Goal: Task Accomplishment & Management: Complete application form

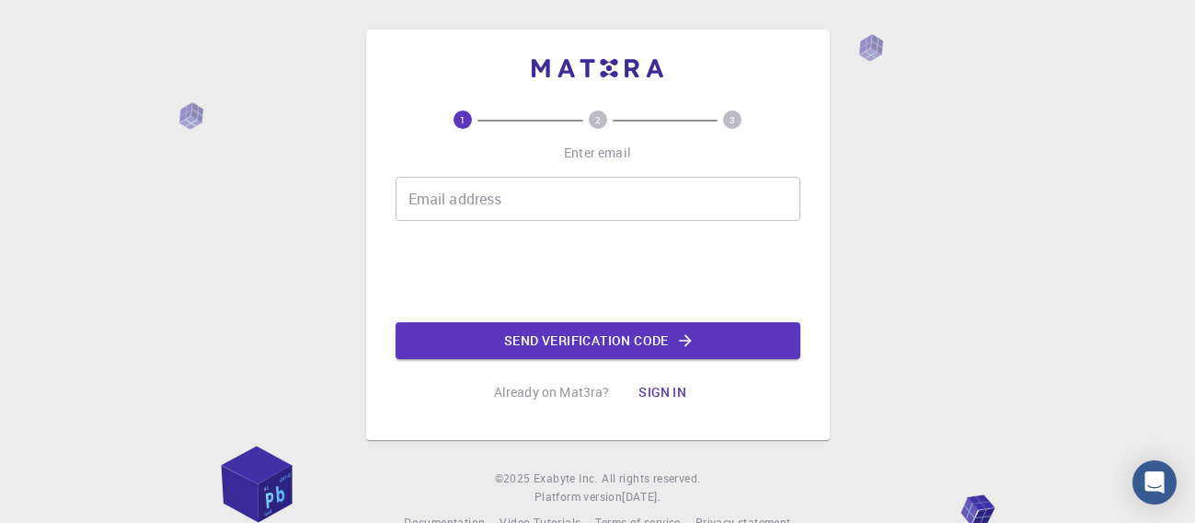
click at [697, 198] on input "Email address" at bounding box center [598, 199] width 405 height 44
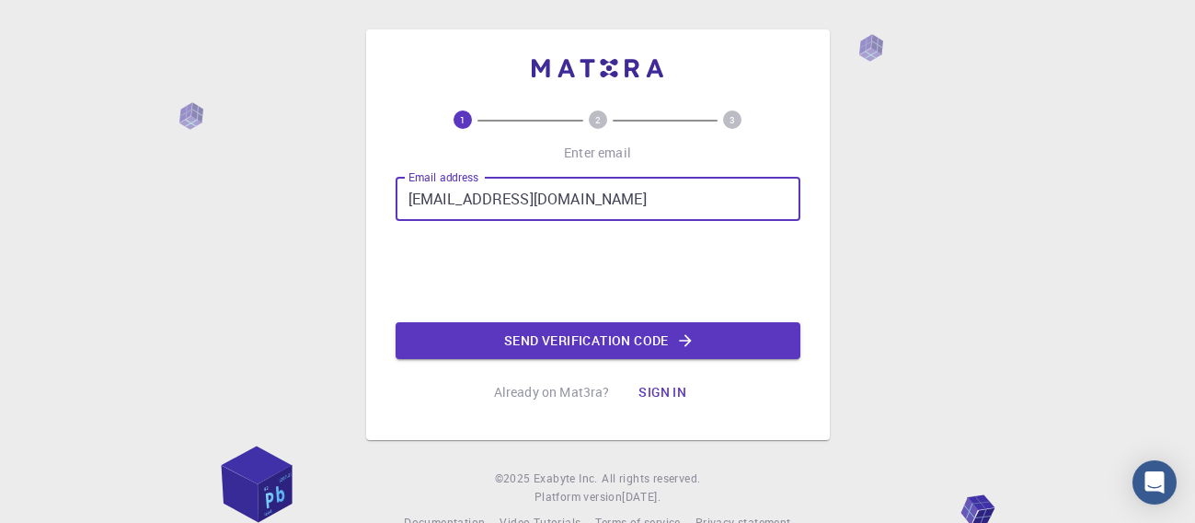
type input "[EMAIL_ADDRESS][DOMAIN_NAME]"
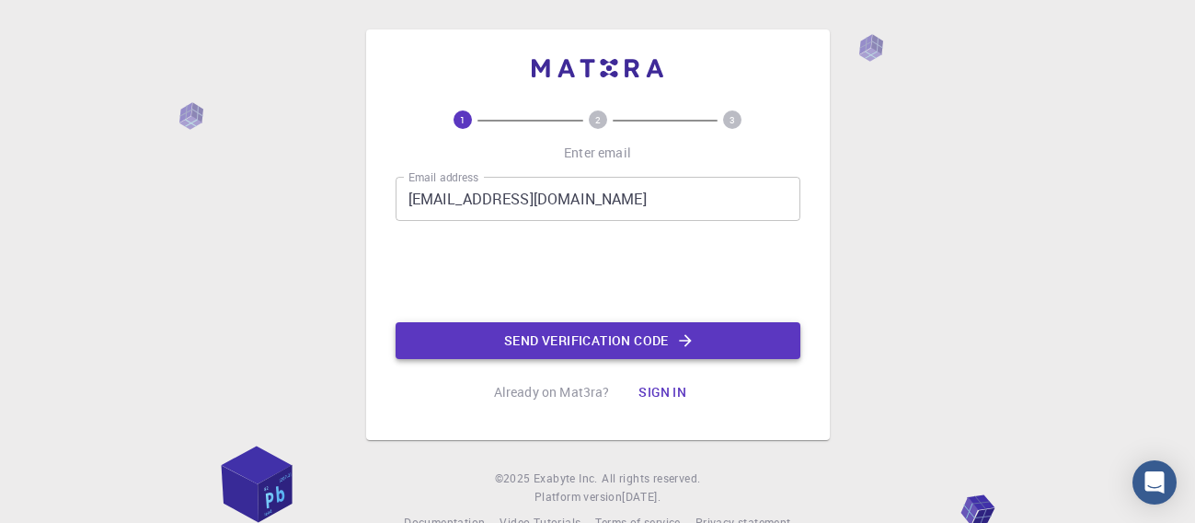
click at [509, 329] on button "Send verification code" at bounding box center [598, 340] width 405 height 37
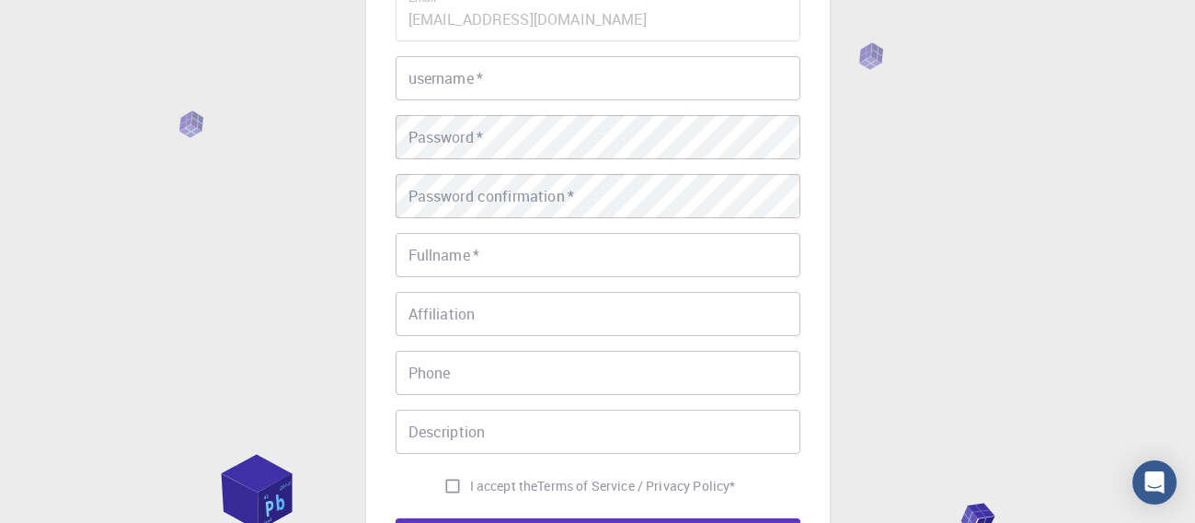
scroll to position [150, 0]
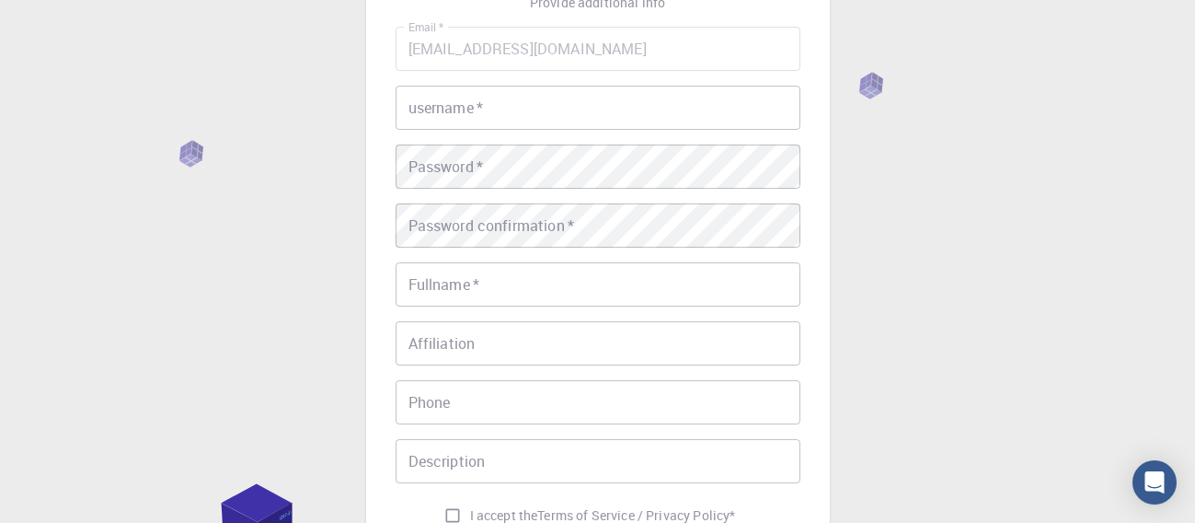
click at [577, 107] on input "username   *" at bounding box center [598, 108] width 405 height 44
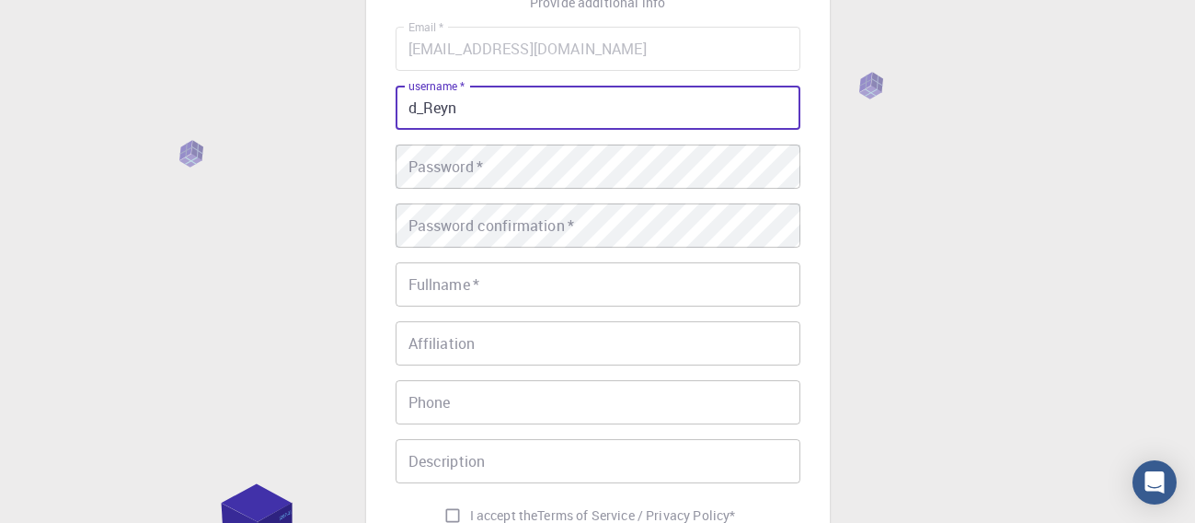
type input "d_Reyn"
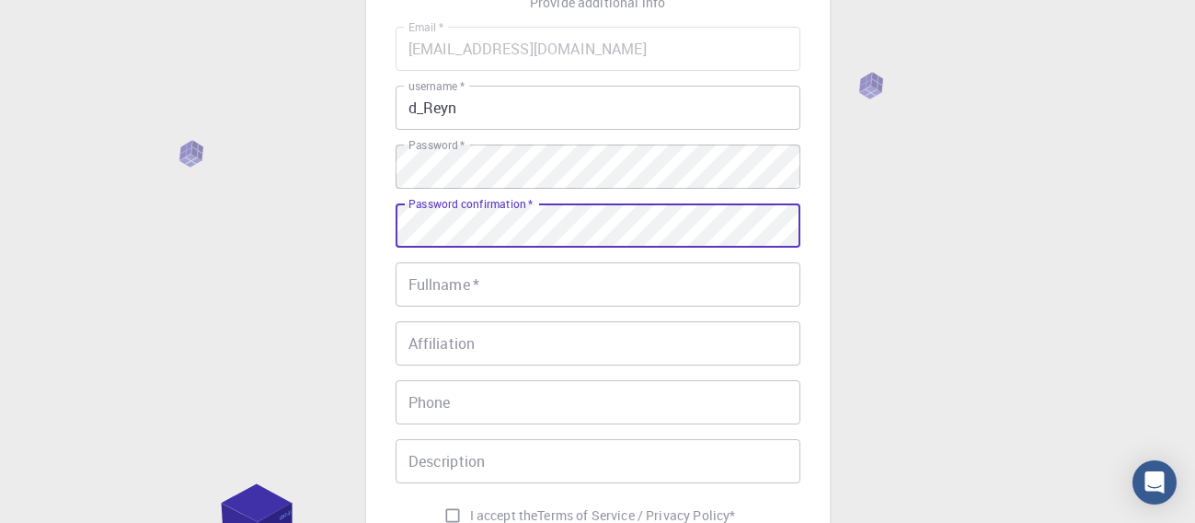
click at [578, 287] on input "Fullname   *" at bounding box center [598, 284] width 405 height 44
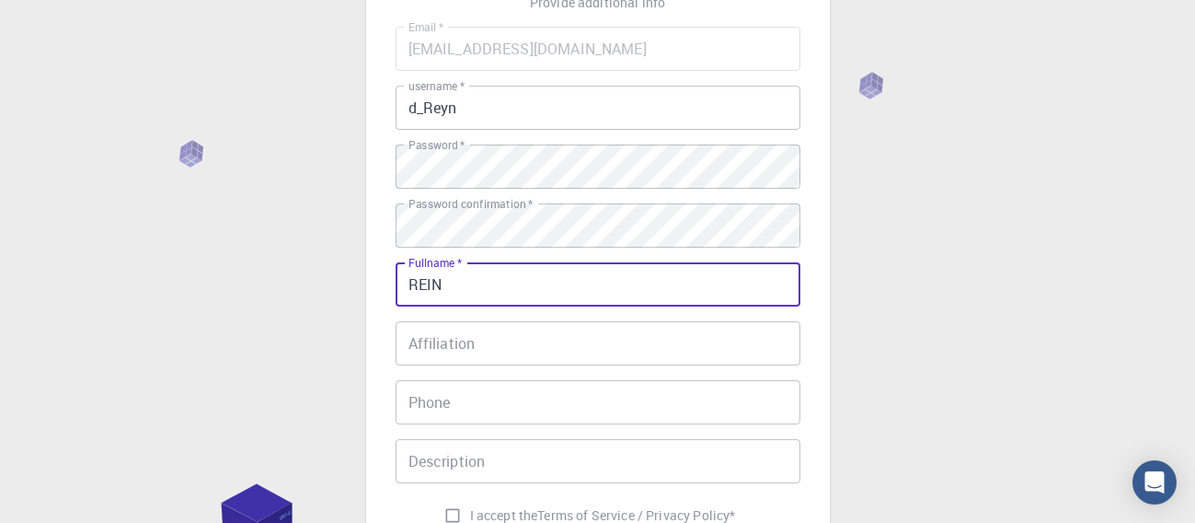
type input "REIN"
click at [530, 351] on input "Affiliation" at bounding box center [598, 343] width 405 height 44
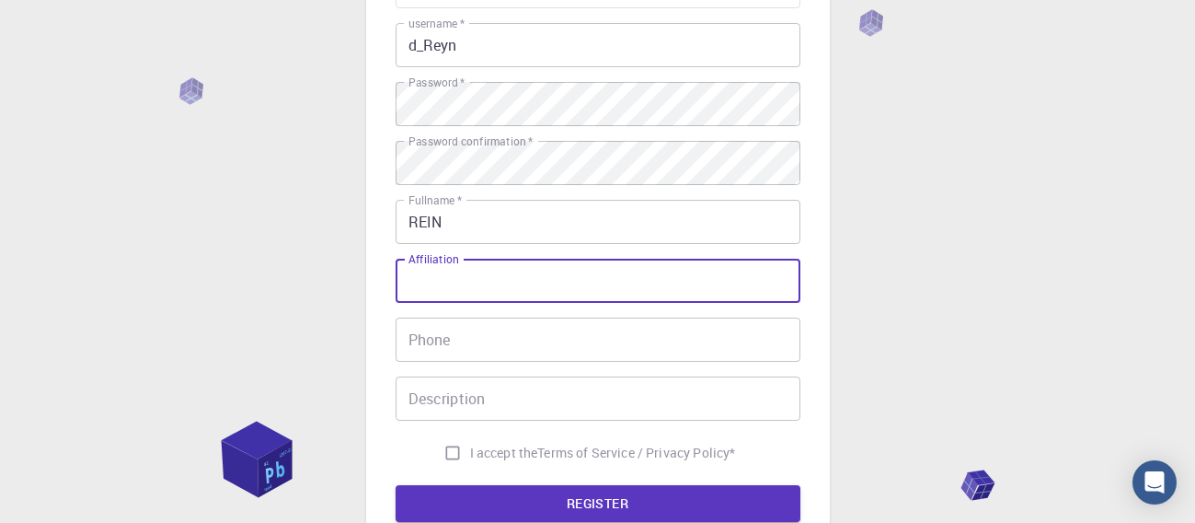
scroll to position [190, 0]
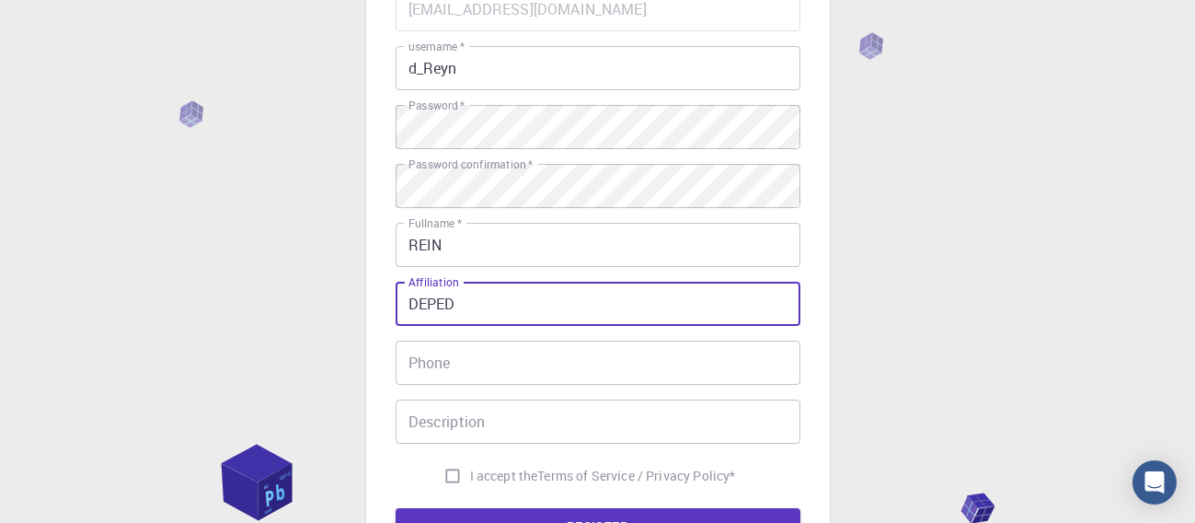
type input "DEPED"
click at [540, 354] on input "Phone" at bounding box center [598, 362] width 405 height 44
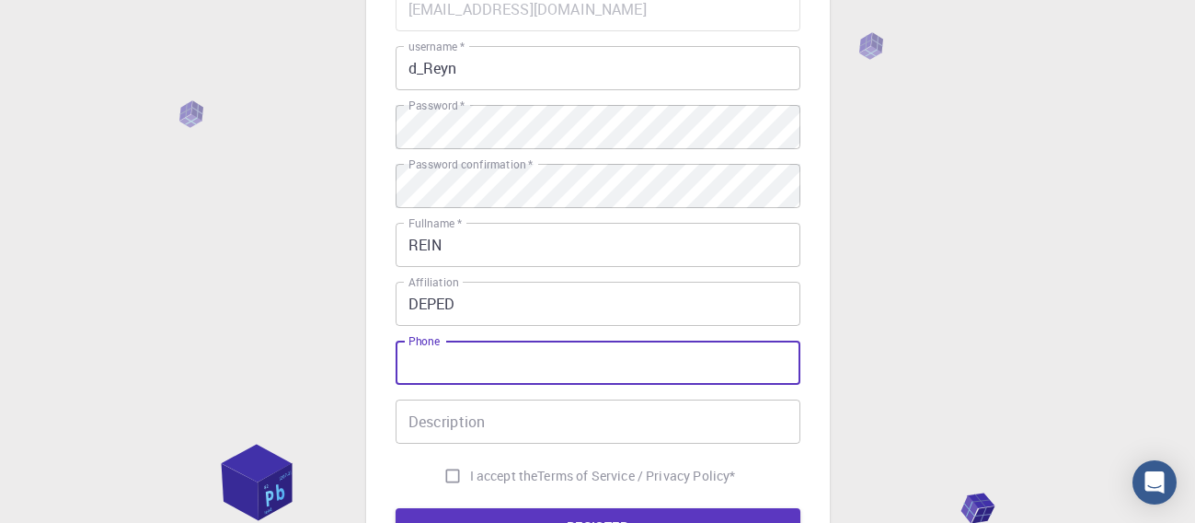
scroll to position [263, 0]
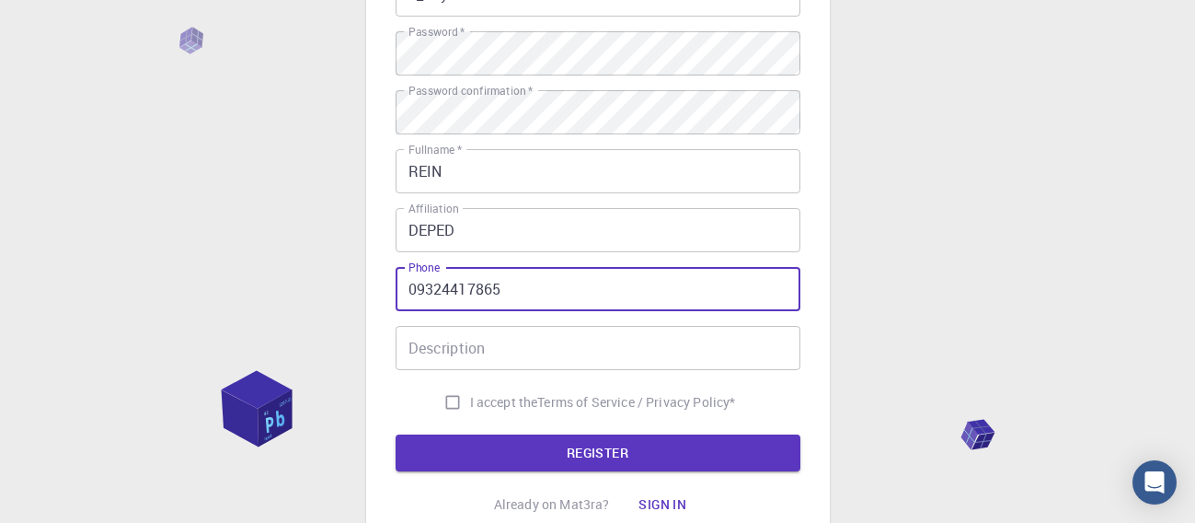
type input "09324417865"
click at [538, 355] on input "Description" at bounding box center [598, 348] width 405 height 44
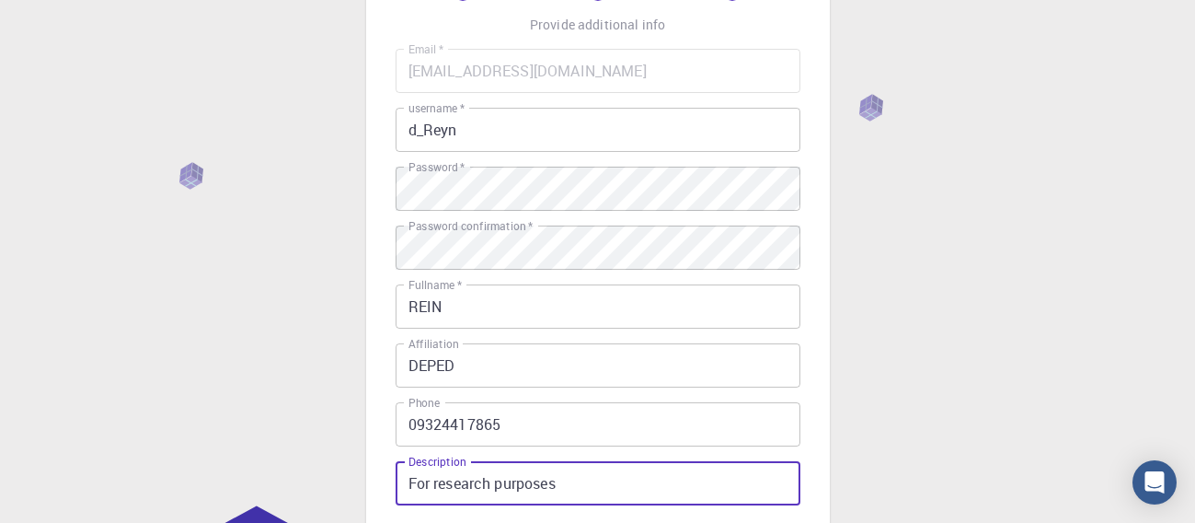
scroll to position [213, 0]
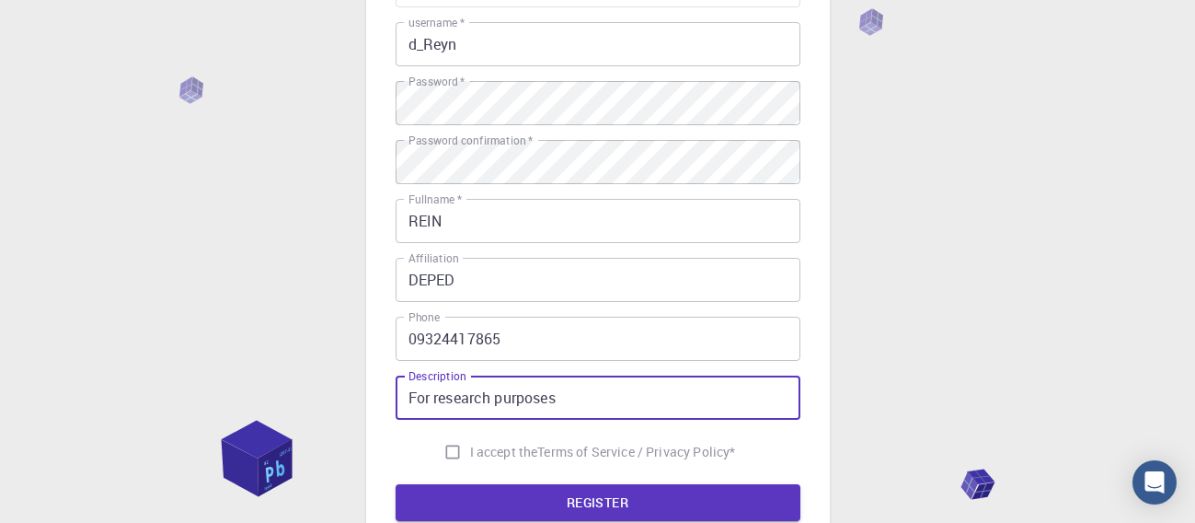
type input "For research purposes"
click at [517, 209] on input "REIN" at bounding box center [598, 221] width 405 height 44
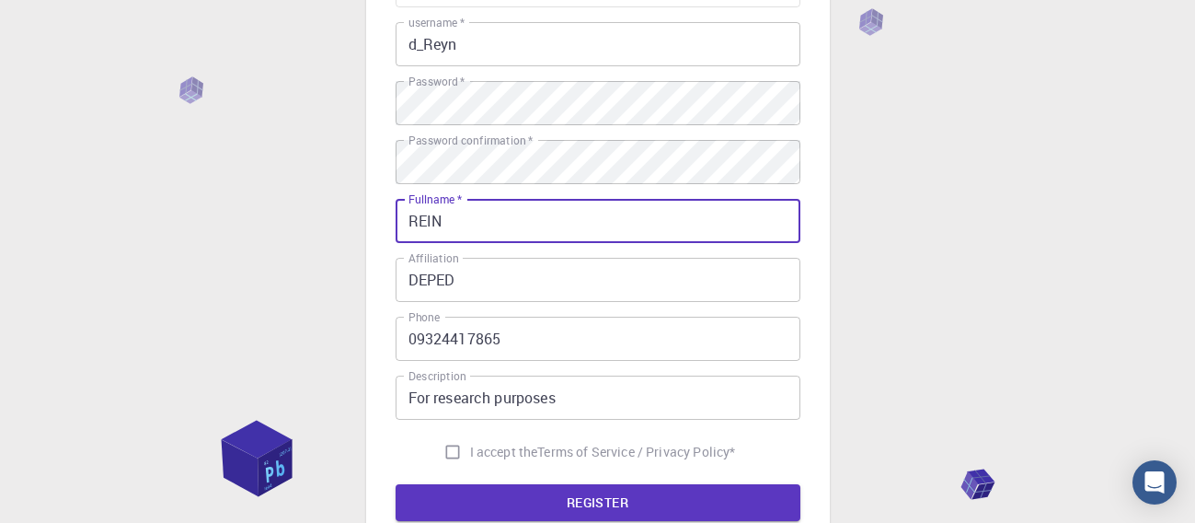
click at [504, 221] on input "REIN" at bounding box center [598, 221] width 405 height 44
click at [490, 210] on input "[PERSON_NAME]" at bounding box center [598, 221] width 405 height 44
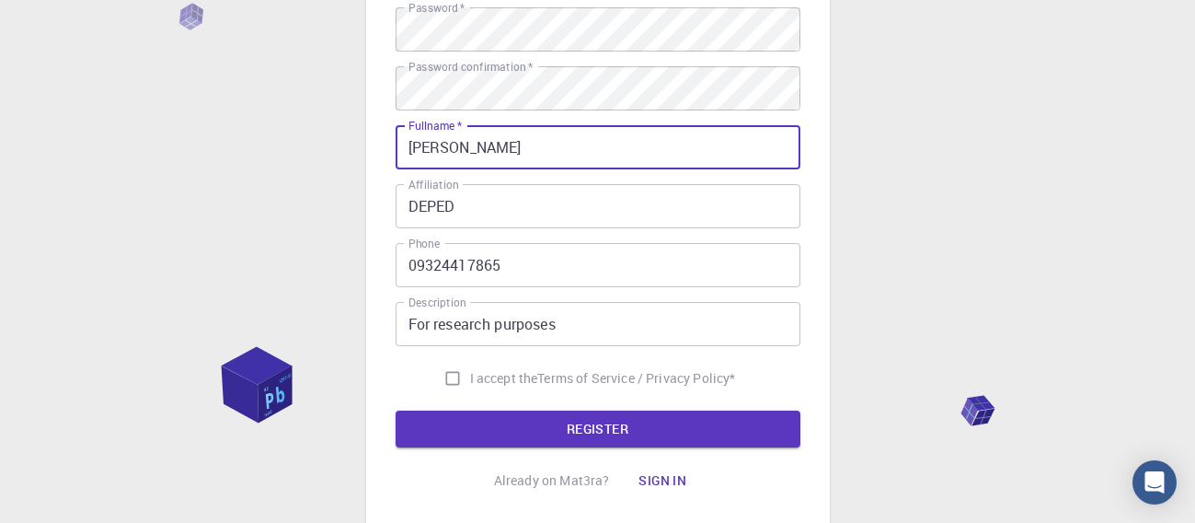
type input "[PERSON_NAME]"
click at [449, 375] on input "I accept the Terms of Service / Privacy Policy *" at bounding box center [452, 378] width 35 height 35
checkbox input "true"
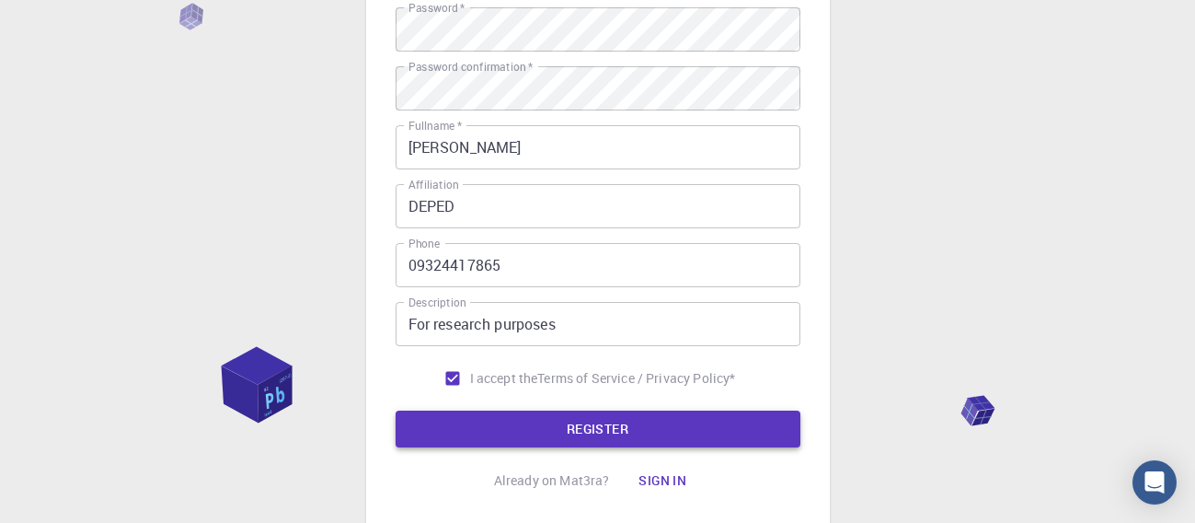
click at [480, 412] on button "REGISTER" at bounding box center [598, 428] width 405 height 37
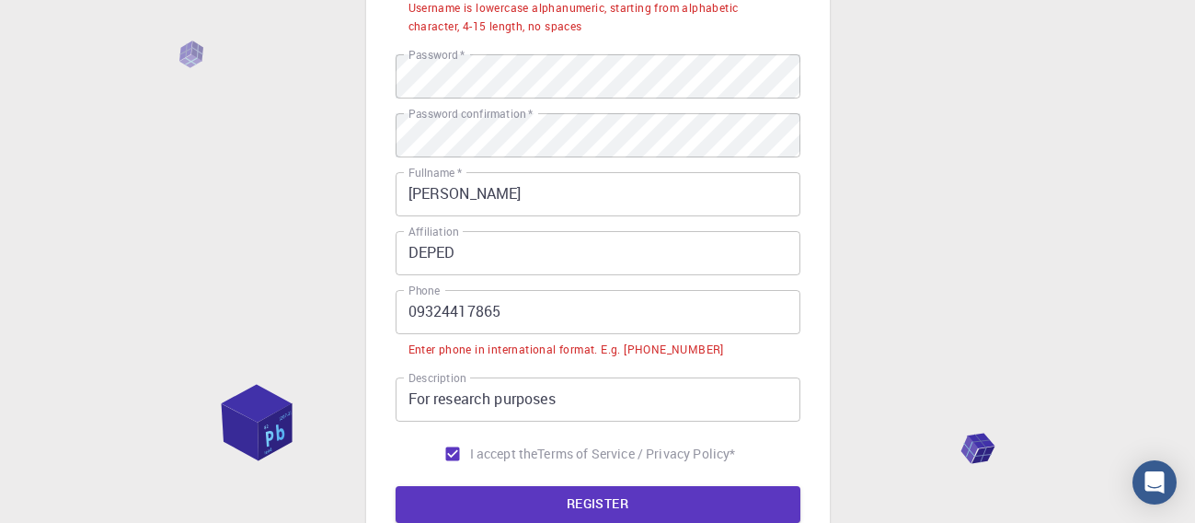
scroll to position [334, 0]
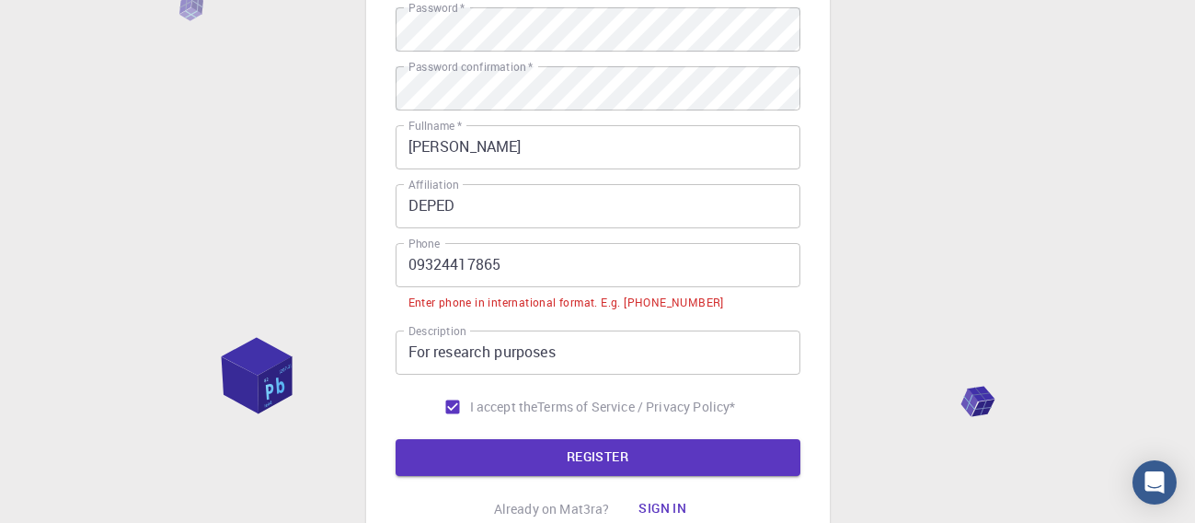
click at [578, 346] on input "For research purposes" at bounding box center [598, 352] width 405 height 44
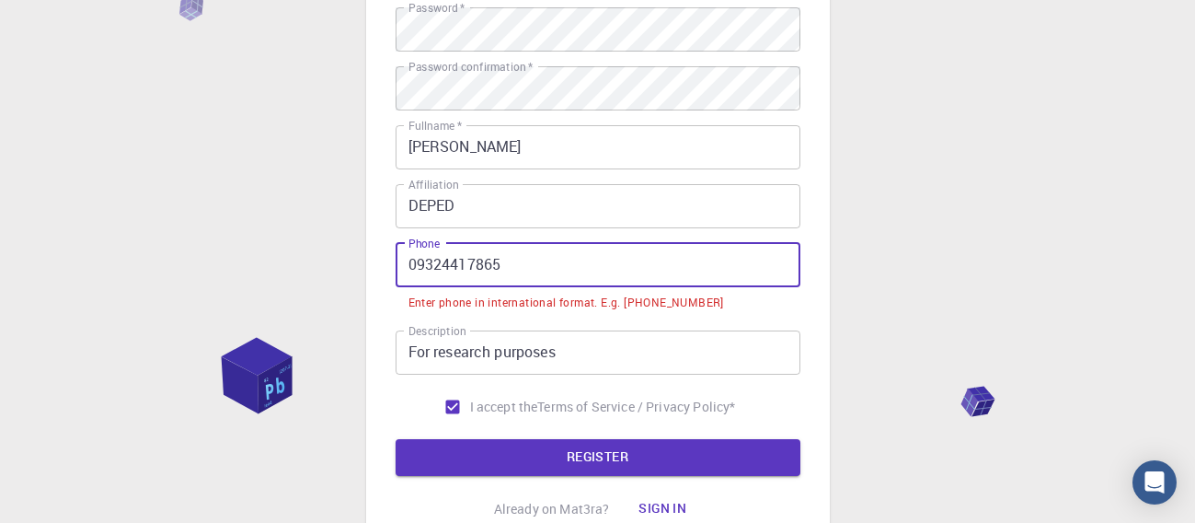
click at [556, 261] on input "09324417865" at bounding box center [598, 265] width 405 height 44
click at [418, 265] on input "09324417865" at bounding box center [598, 265] width 405 height 44
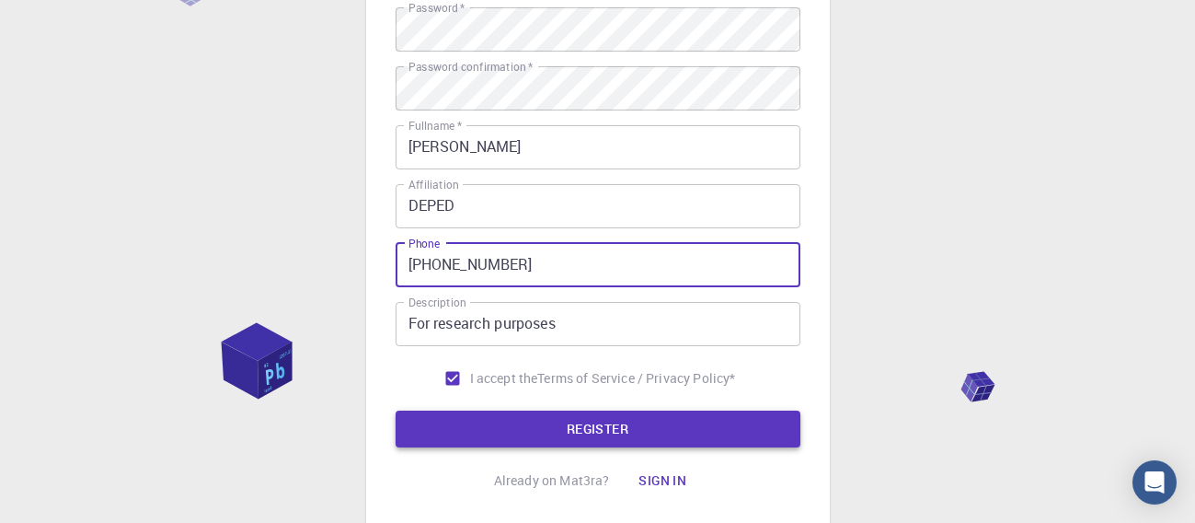
type input "[PHONE_NUMBER]"
click at [591, 435] on button "REGISTER" at bounding box center [598, 428] width 405 height 37
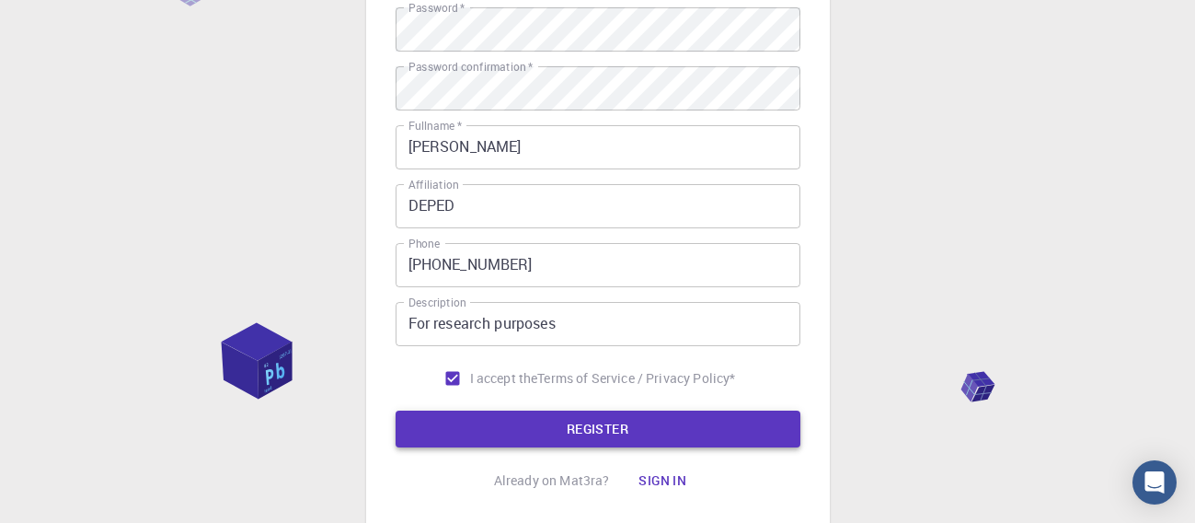
click at [591, 435] on button "REGISTER" at bounding box center [598, 428] width 405 height 37
click at [564, 421] on button "REGISTER" at bounding box center [598, 428] width 405 height 37
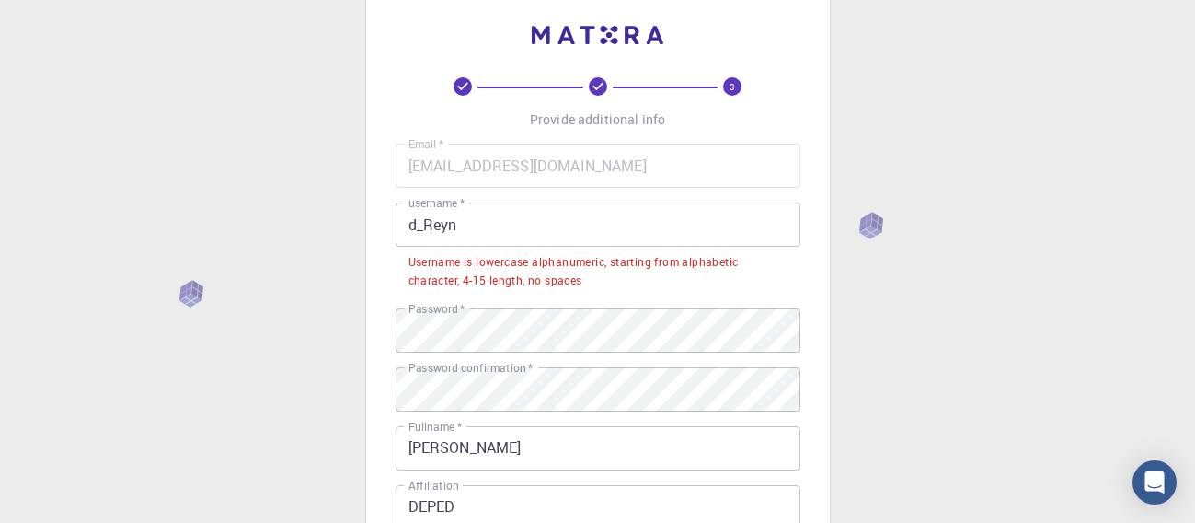
scroll to position [34, 0]
click at [662, 228] on input "d_Reyn" at bounding box center [598, 224] width 405 height 44
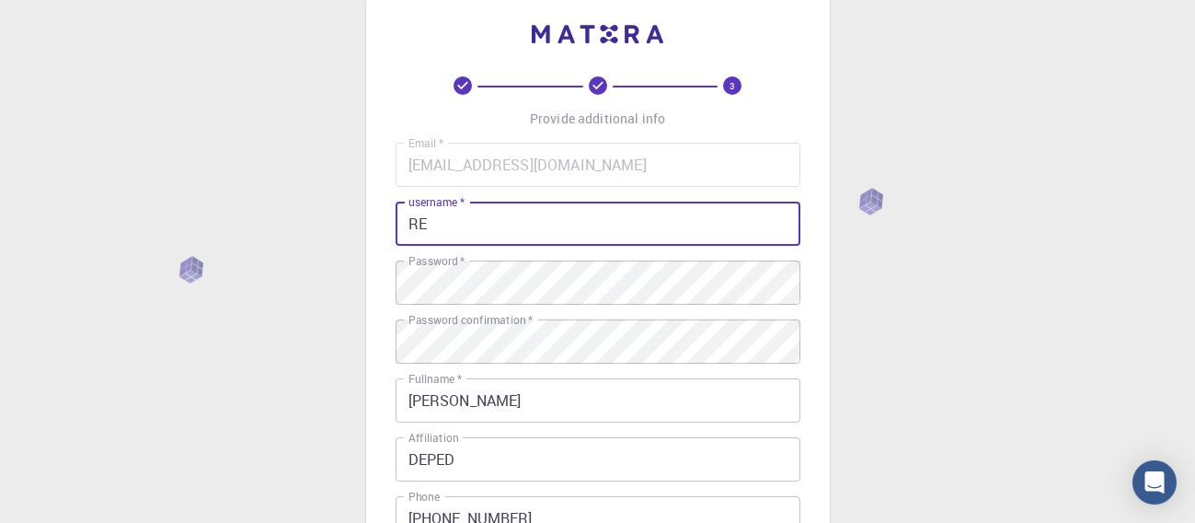
type input "R"
click at [967, 296] on div "3 Provide additional info Email   * [EMAIL_ADDRESS][DOMAIN_NAME] Email   * user…" at bounding box center [597, 434] width 1195 height 937
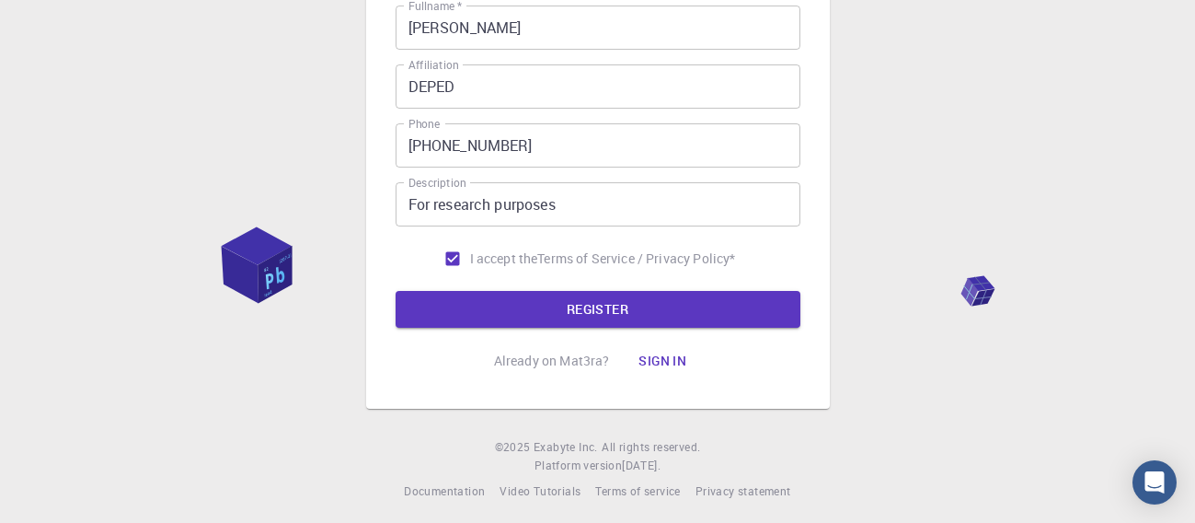
scroll to position [414, 0]
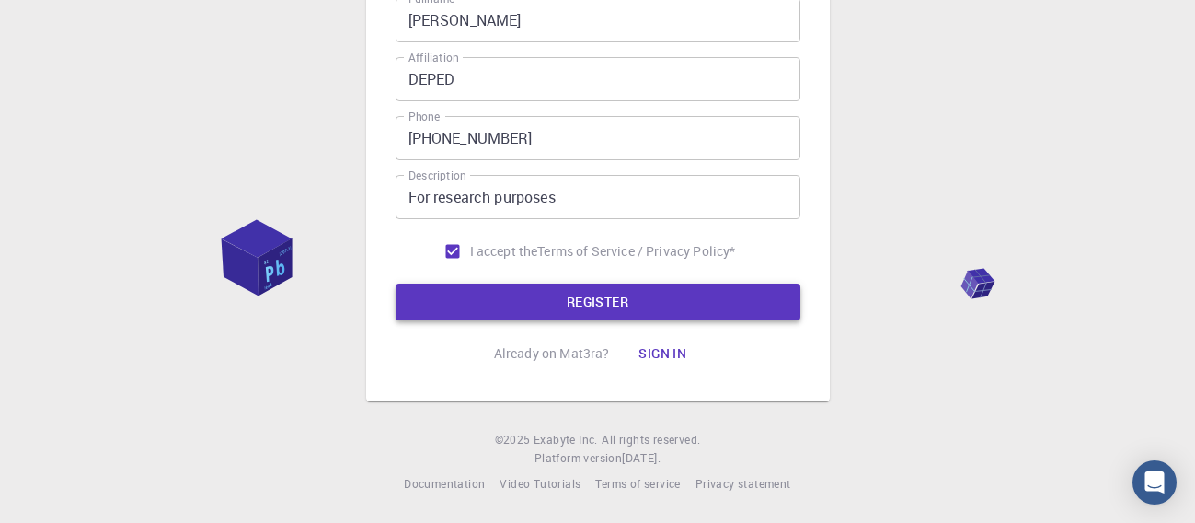
click at [761, 313] on button "REGISTER" at bounding box center [598, 301] width 405 height 37
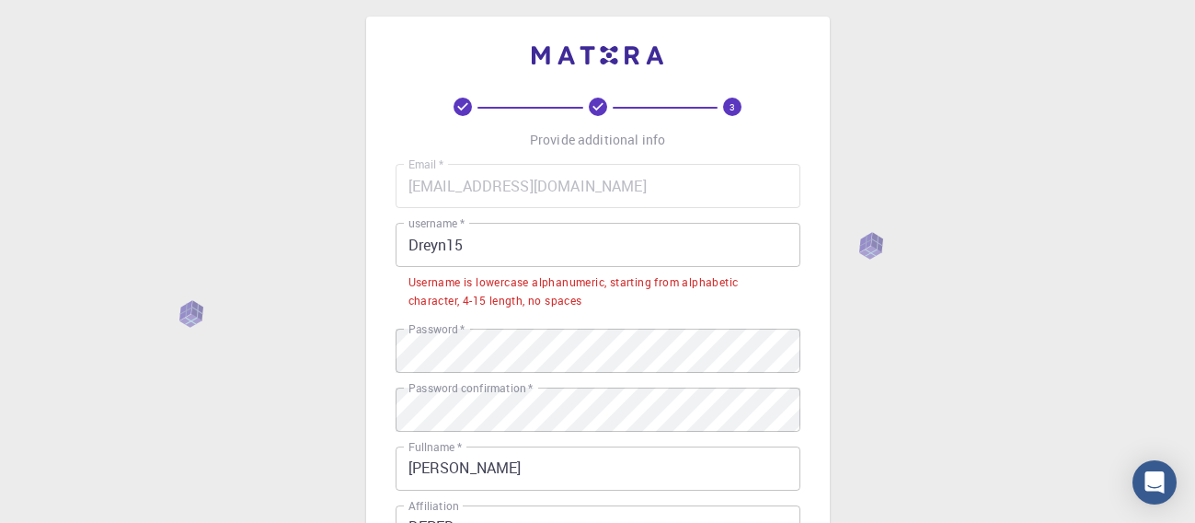
scroll to position [17, 0]
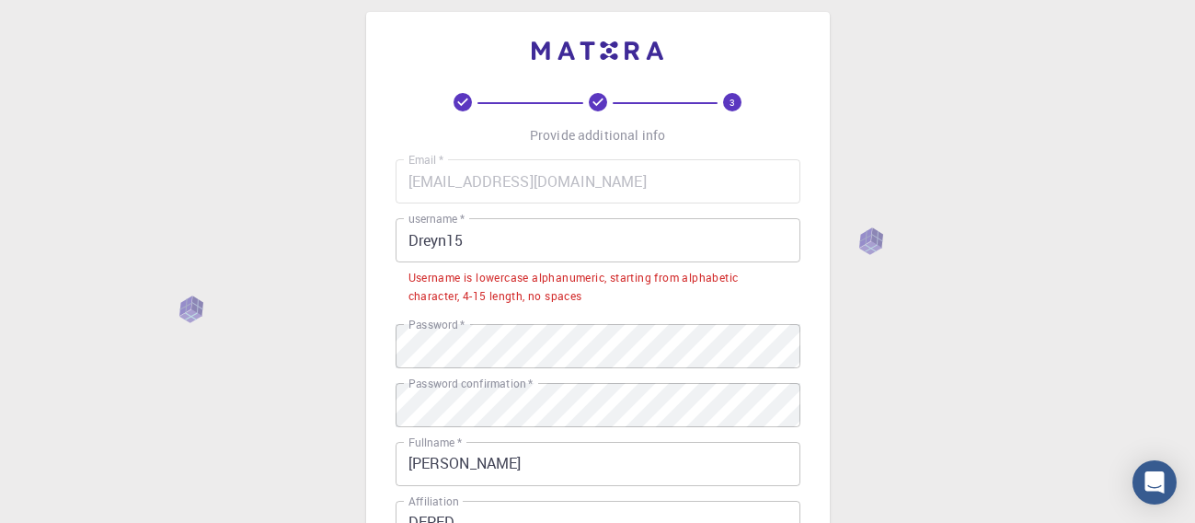
click at [448, 248] on input "Dreyn15" at bounding box center [598, 240] width 405 height 44
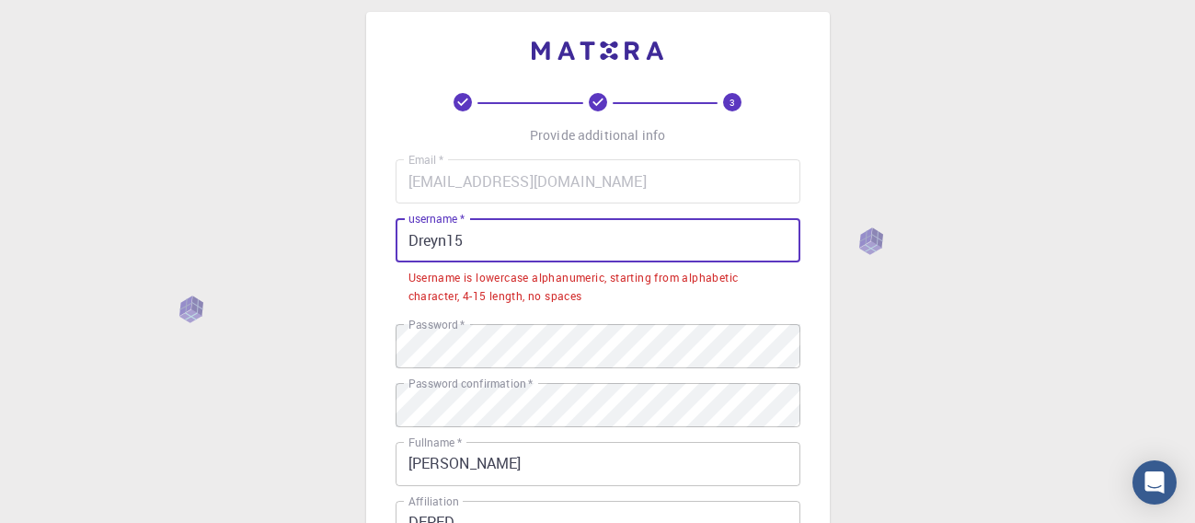
click at [416, 244] on input "Dreyn15" at bounding box center [598, 240] width 405 height 44
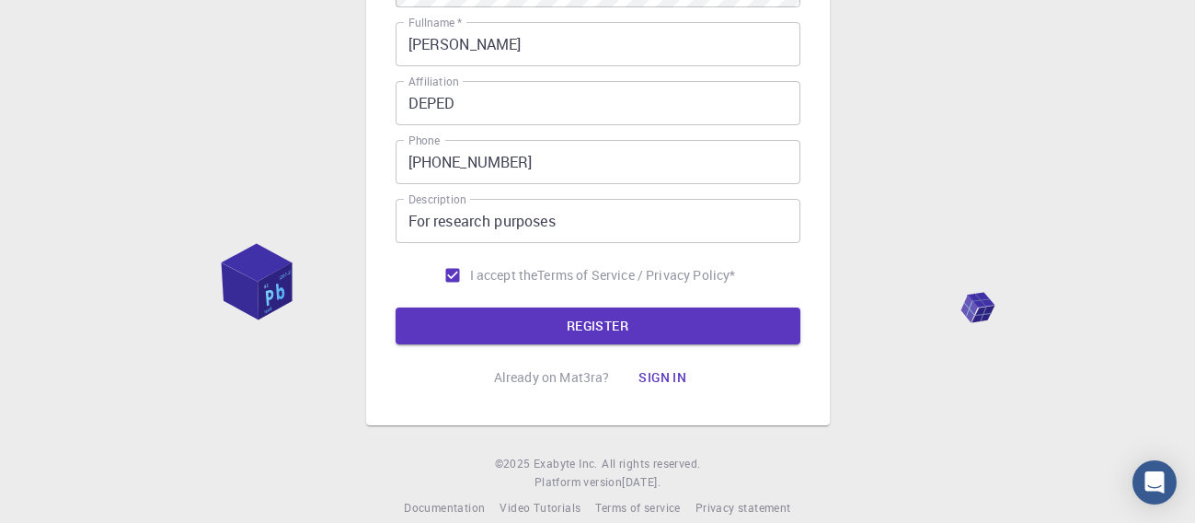
scroll to position [414, 0]
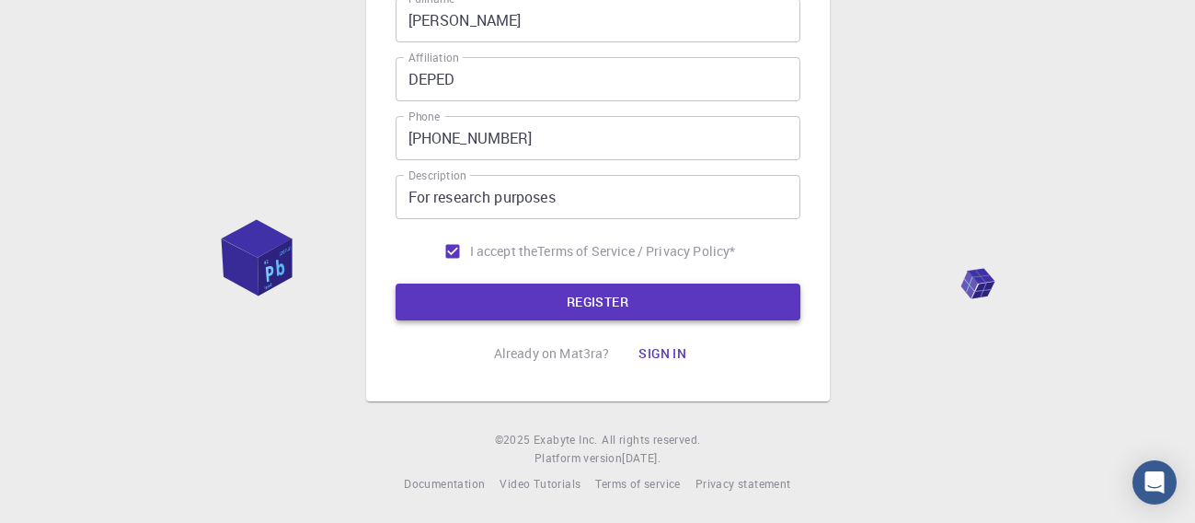
type input "dreyn15"
click at [574, 307] on button "REGISTER" at bounding box center [598, 301] width 405 height 37
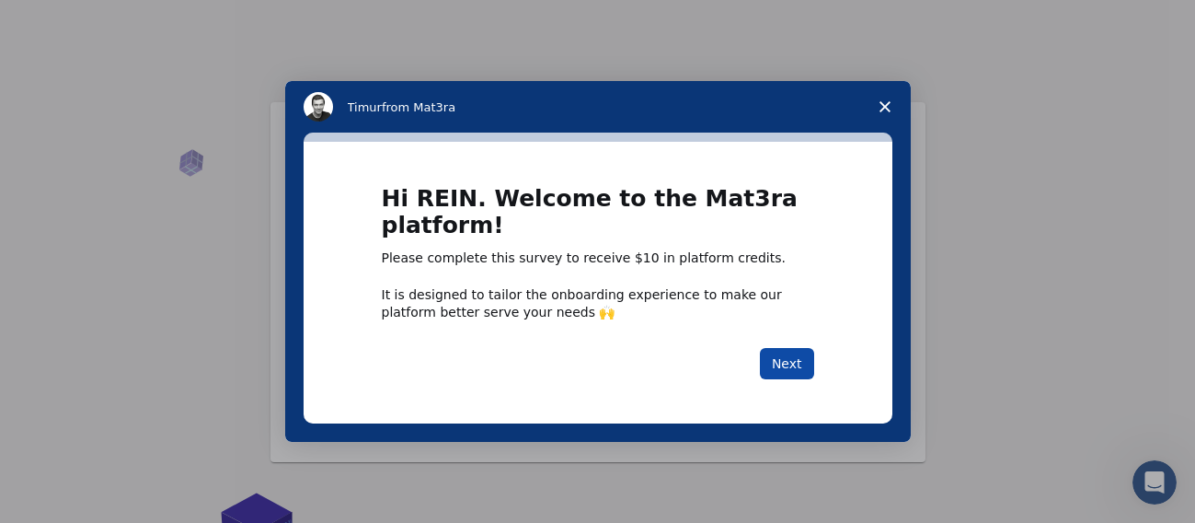
click at [790, 361] on button "Next" at bounding box center [787, 363] width 54 height 31
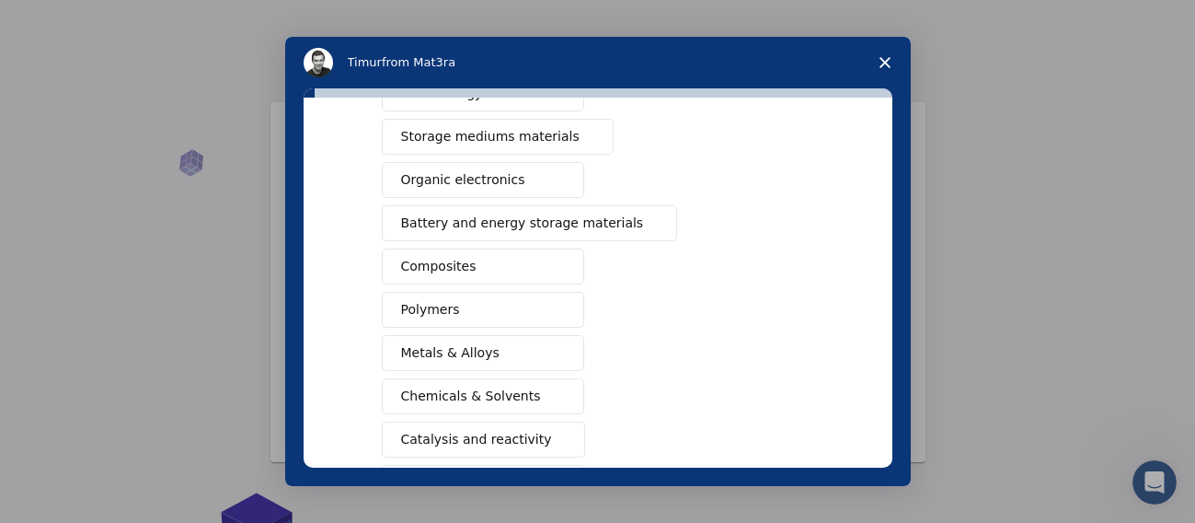
scroll to position [187, 0]
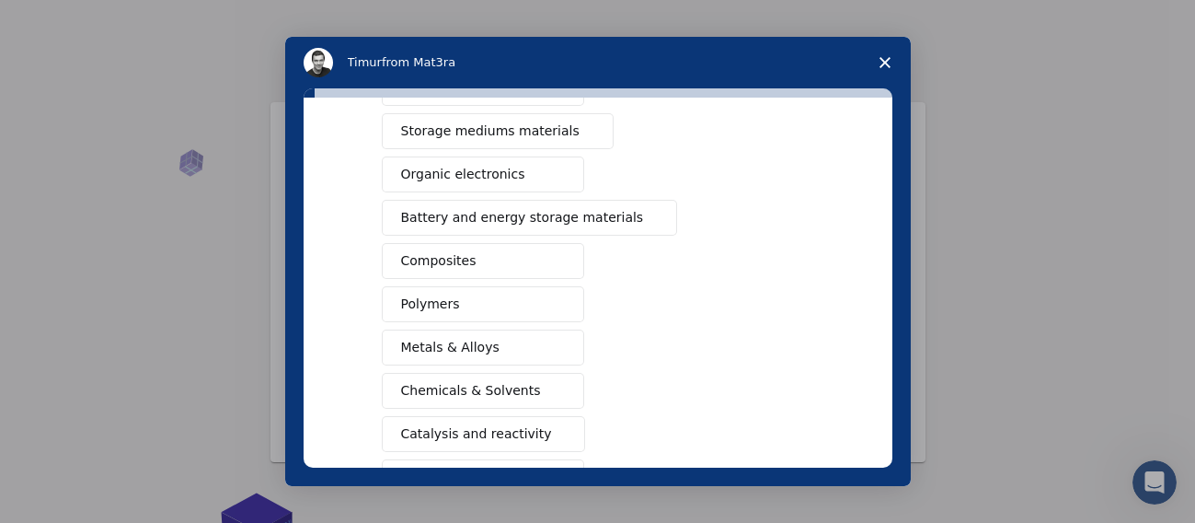
click at [499, 271] on button "Composites" at bounding box center [483, 261] width 202 height 36
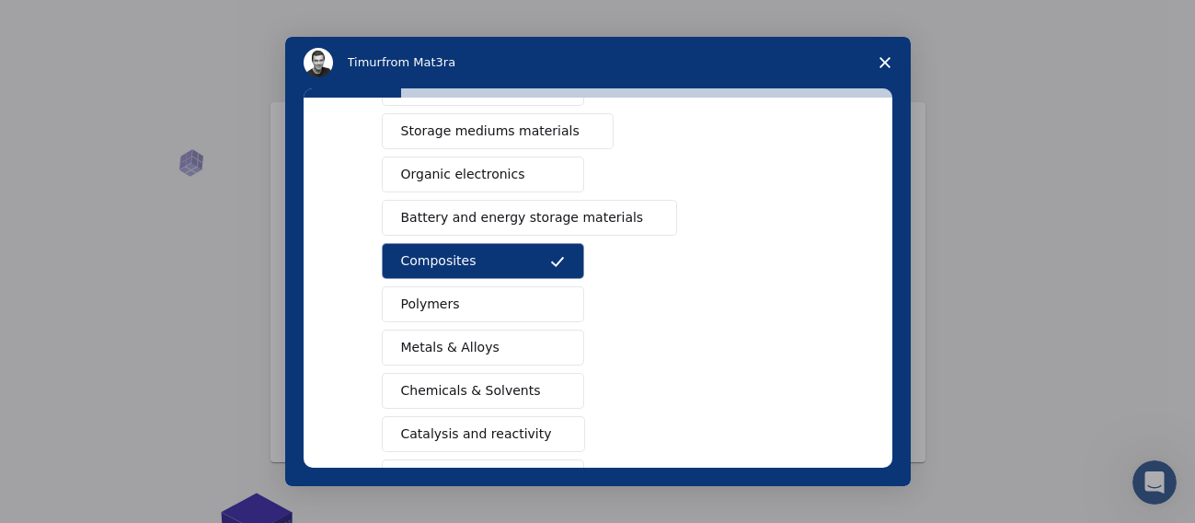
click at [490, 305] on button "Polymers" at bounding box center [483, 304] width 202 height 36
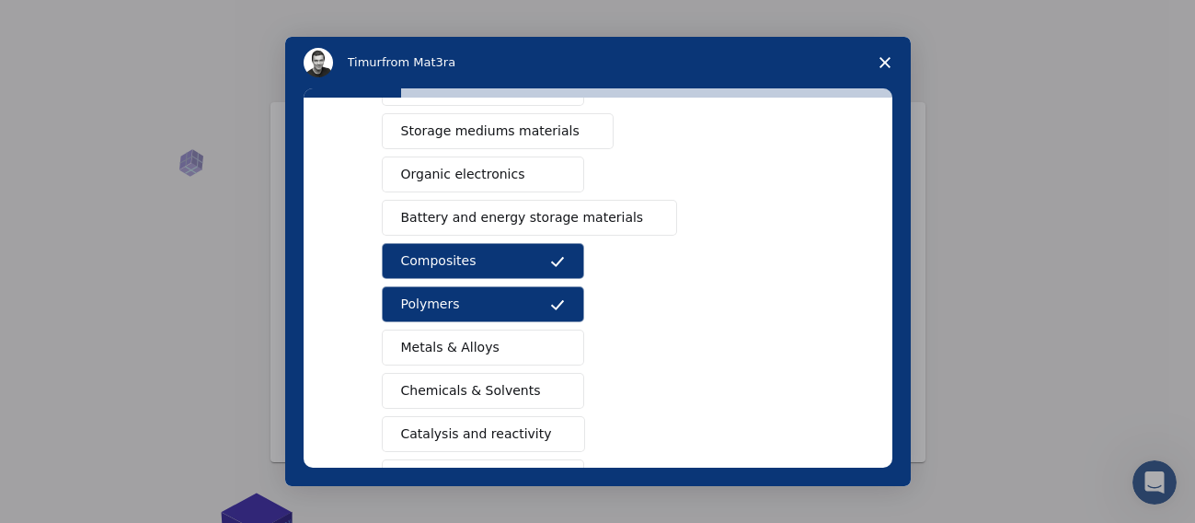
click at [518, 356] on button "Metals & Alloys" at bounding box center [483, 347] width 202 height 36
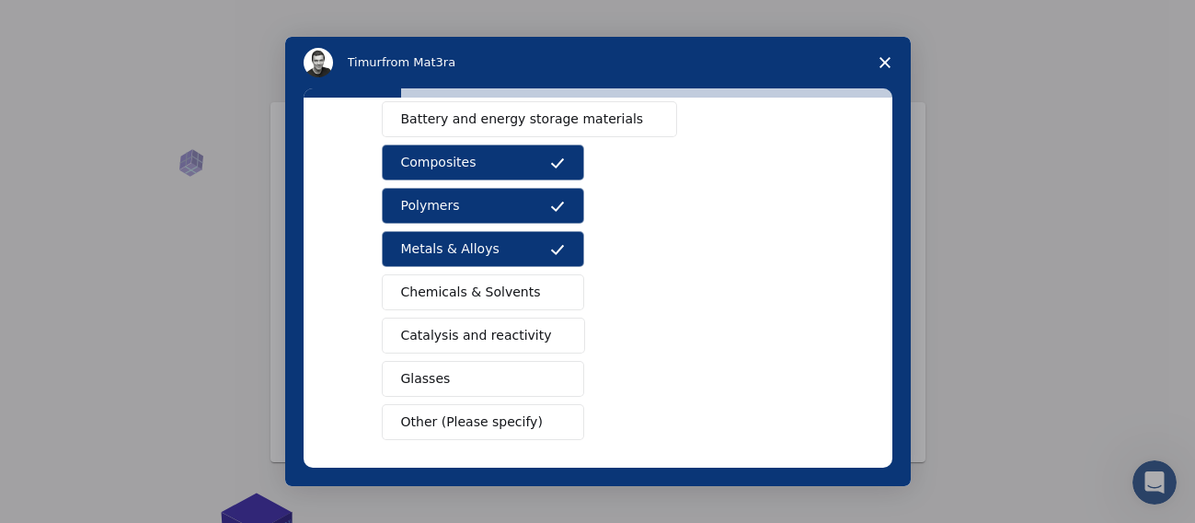
scroll to position [286, 0]
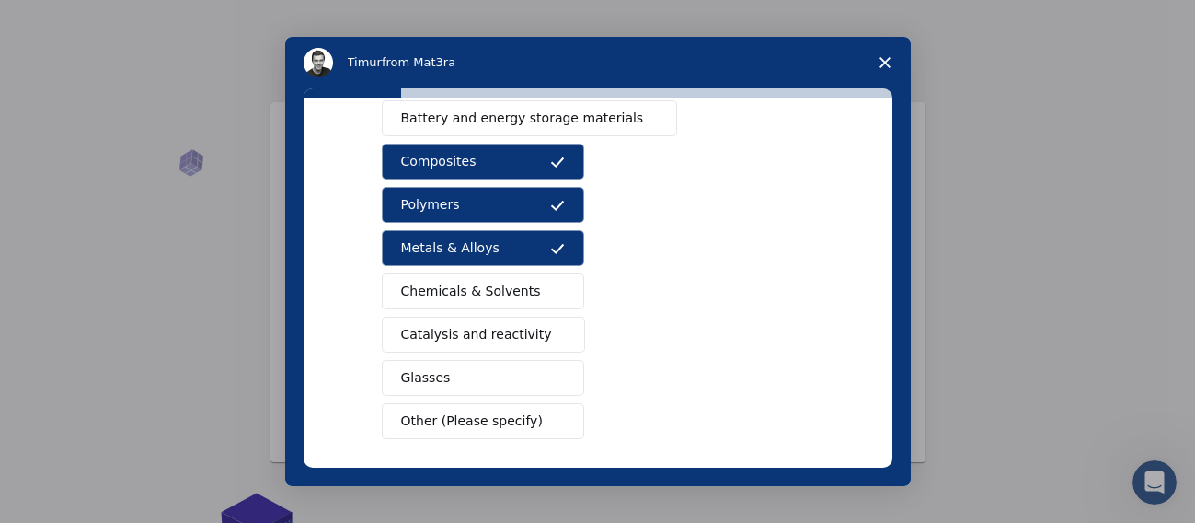
click at [520, 340] on span "Catalysis and reactivity" at bounding box center [476, 334] width 151 height 19
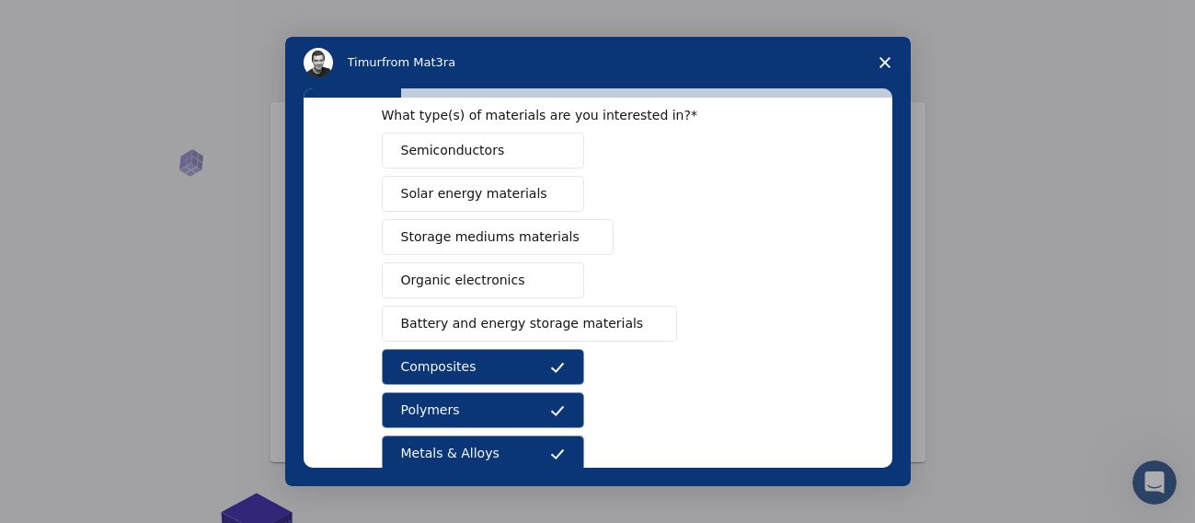
scroll to position [0, 0]
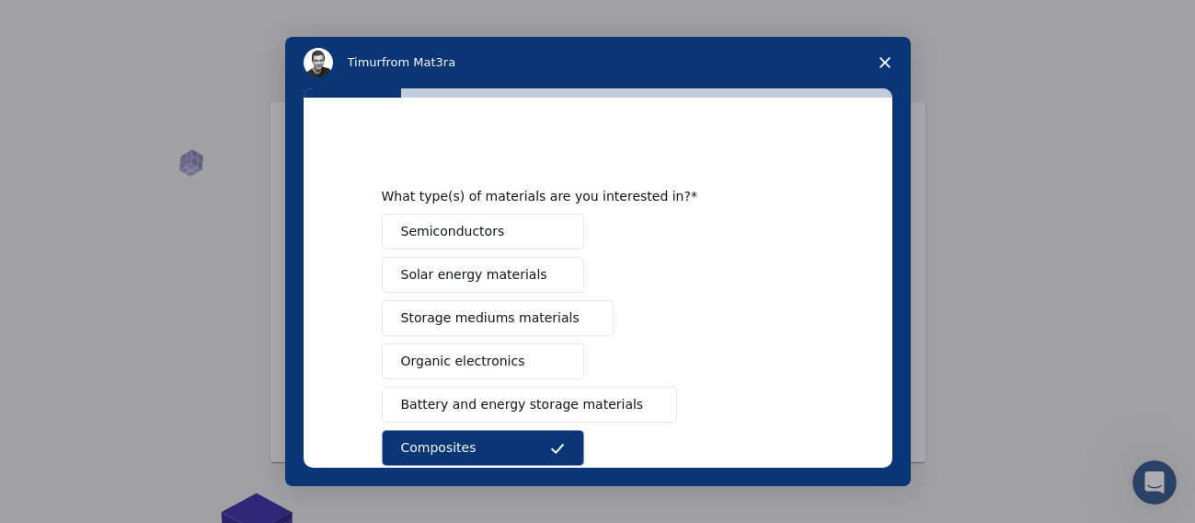
click at [468, 329] on button "Storage mediums materials" at bounding box center [498, 318] width 232 height 36
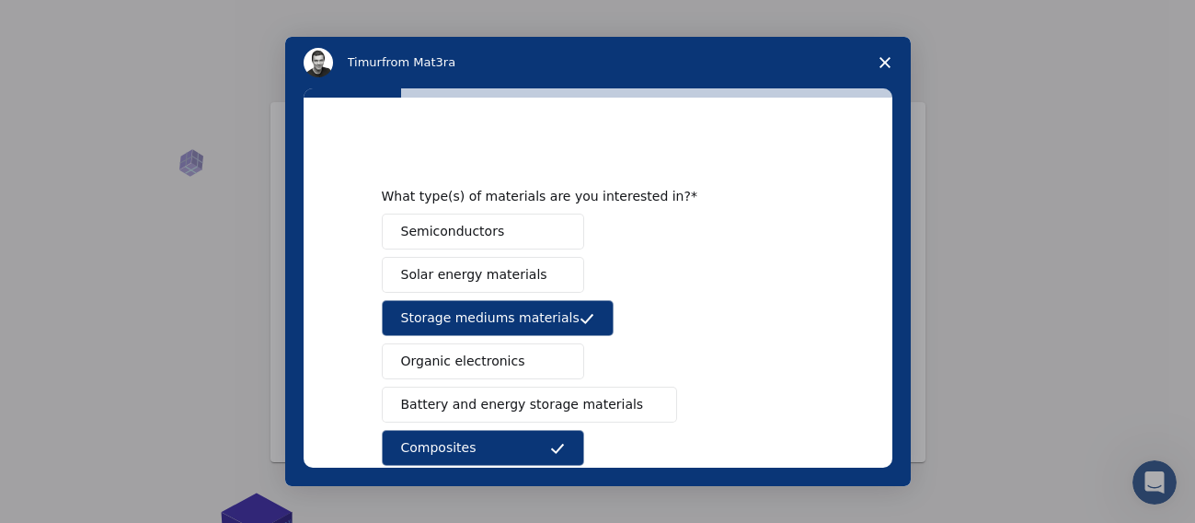
click at [470, 409] on span "Battery and energy storage materials" at bounding box center [522, 404] width 243 height 19
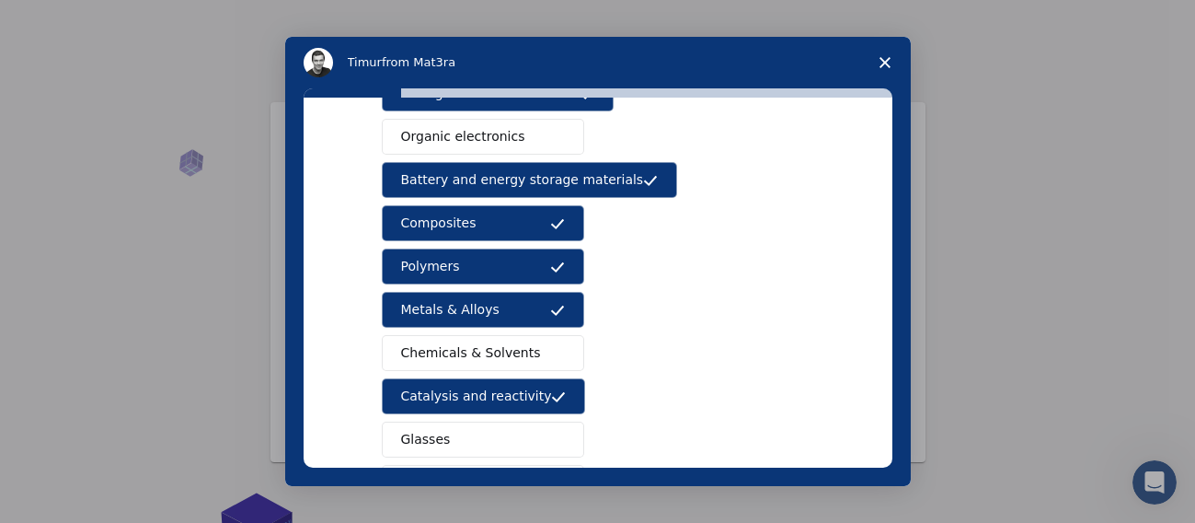
scroll to position [365, 0]
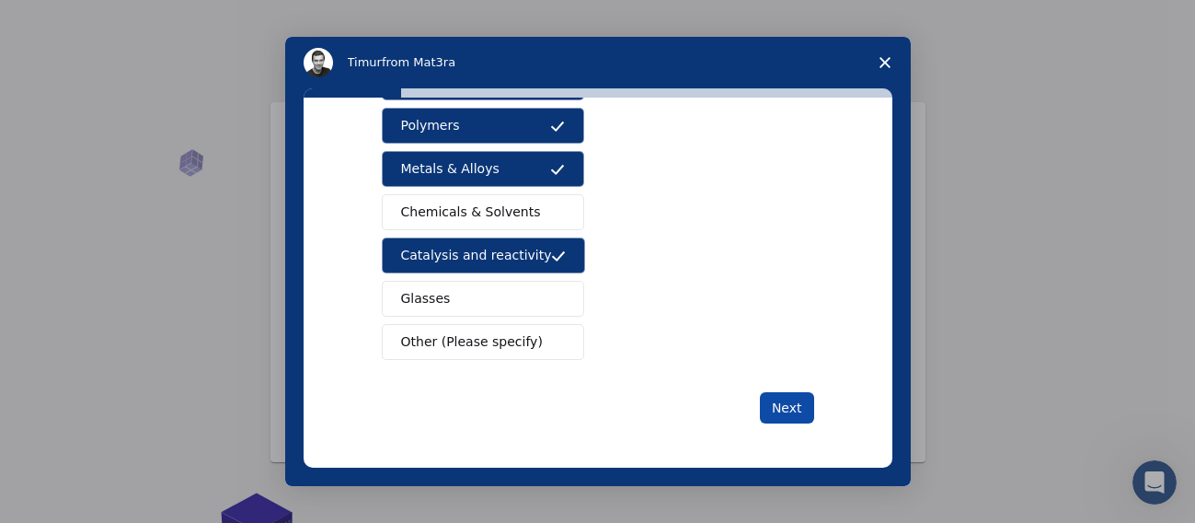
click at [779, 408] on button "Next" at bounding box center [787, 407] width 54 height 31
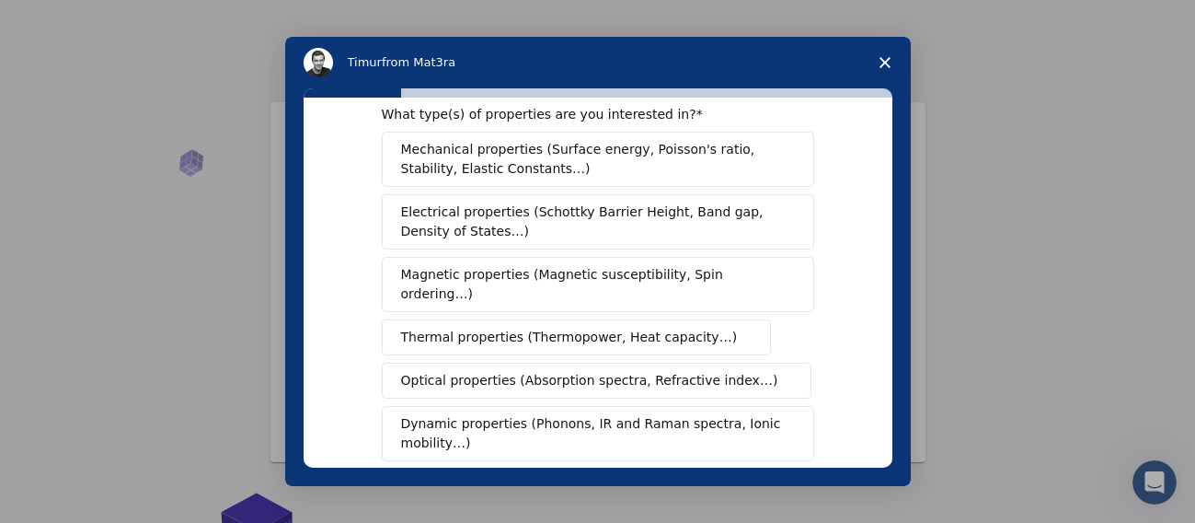
scroll to position [34, 0]
click at [774, 157] on span "Mechanical properties (Surface energy, Poisson's ratio, Stability, Elastic Cons…" at bounding box center [593, 161] width 384 height 39
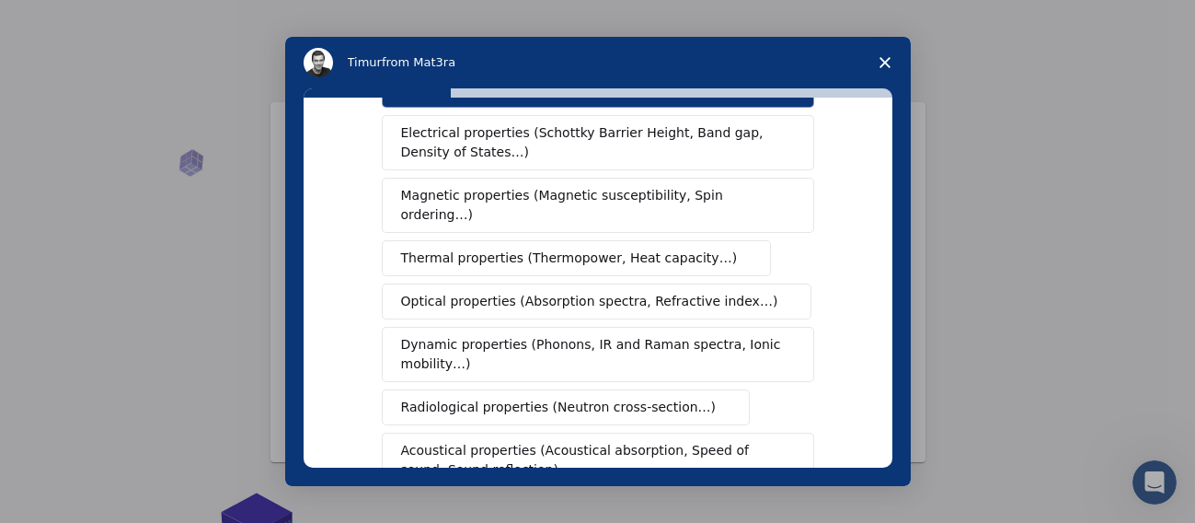
scroll to position [117, 0]
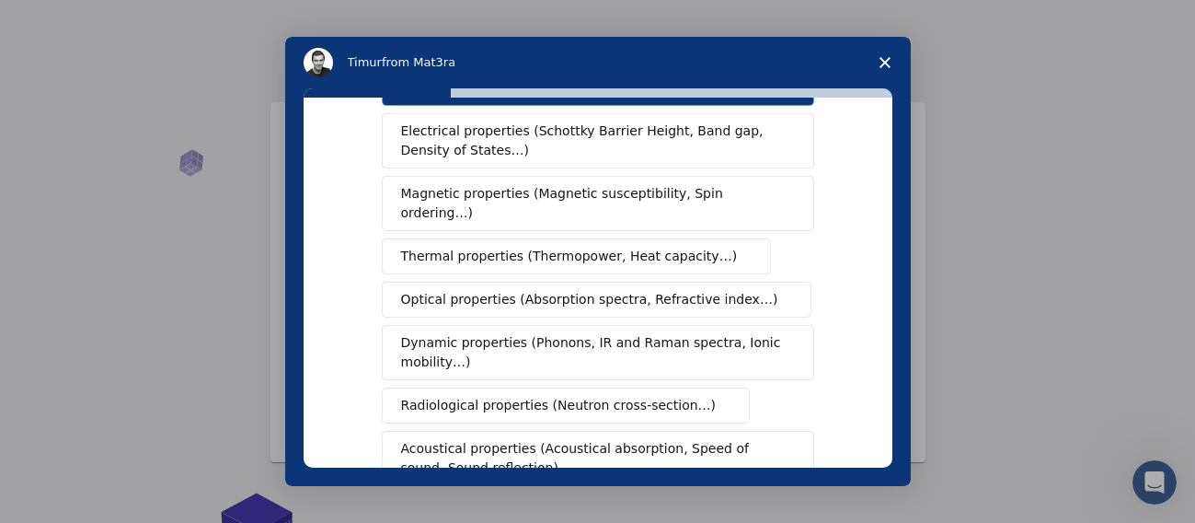
click at [675, 290] on span "Optical properties (Absorption spectra, Refractive index…)" at bounding box center [589, 299] width 377 height 19
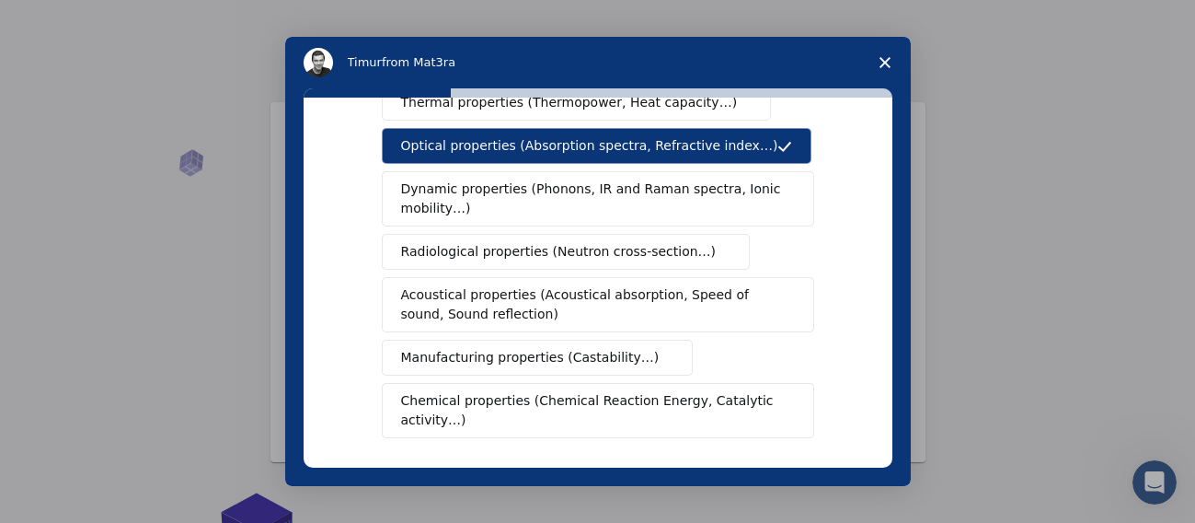
scroll to position [273, 0]
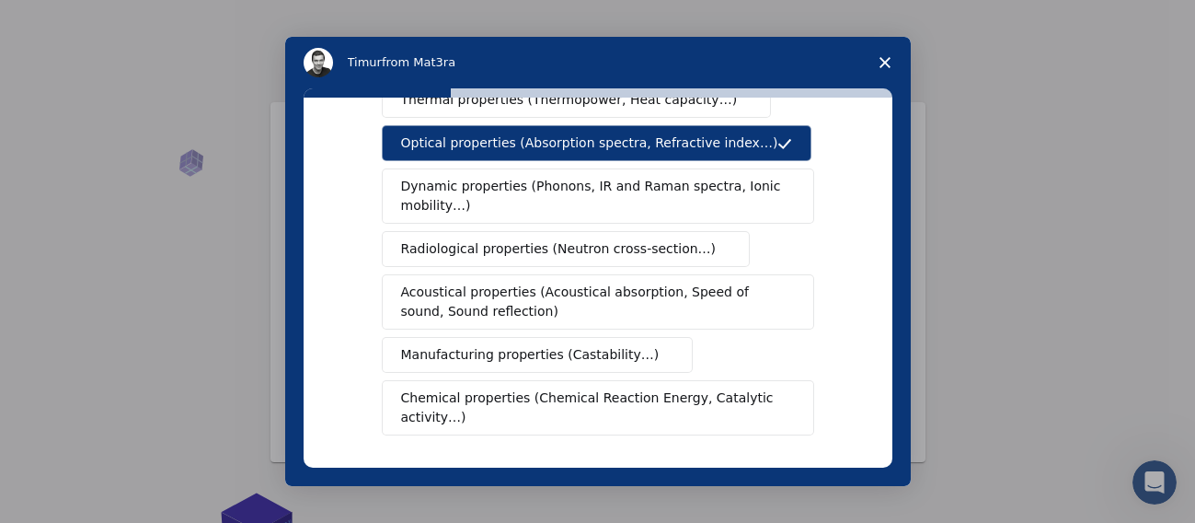
click at [611, 345] on span "Manufacturing properties (Castability…)" at bounding box center [530, 354] width 259 height 19
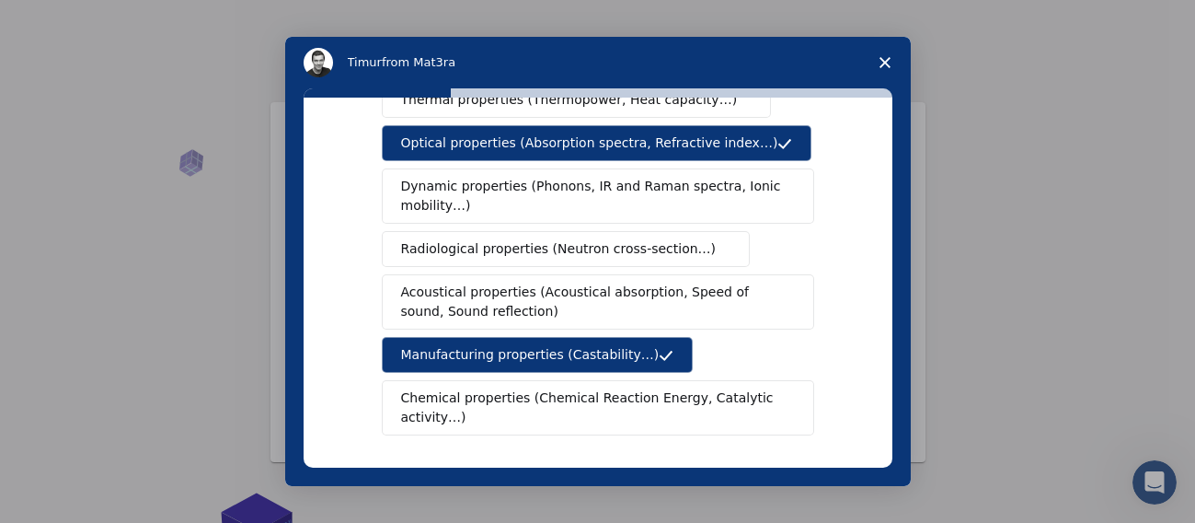
click at [605, 401] on span "Chemical properties (Chemical Reaction Energy, Catalytic activity…)" at bounding box center [591, 407] width 381 height 39
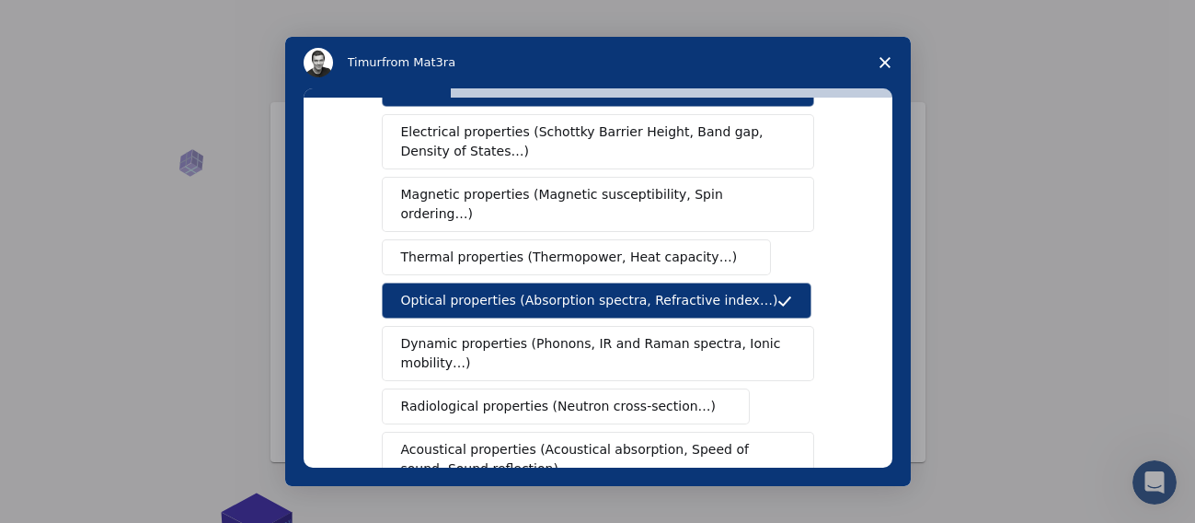
scroll to position [102, 0]
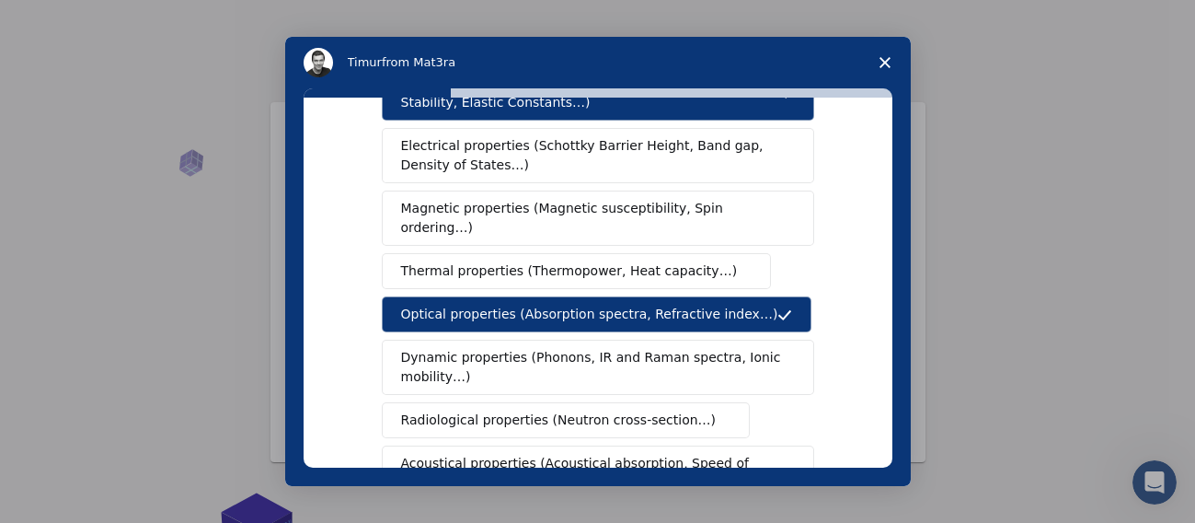
click at [616, 173] on span "Electrical properties (Schottky Barrier Height, Band gap, Density of States…)" at bounding box center [592, 155] width 383 height 39
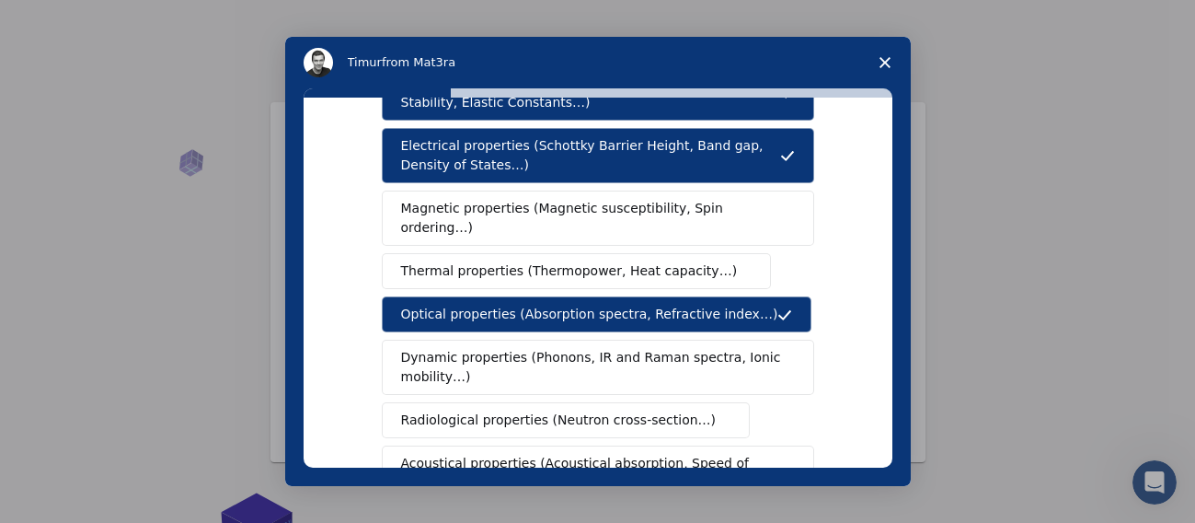
click at [603, 208] on span "Magnetic properties (Magnetic susceptibility, Spin ordering…)" at bounding box center [591, 218] width 380 height 39
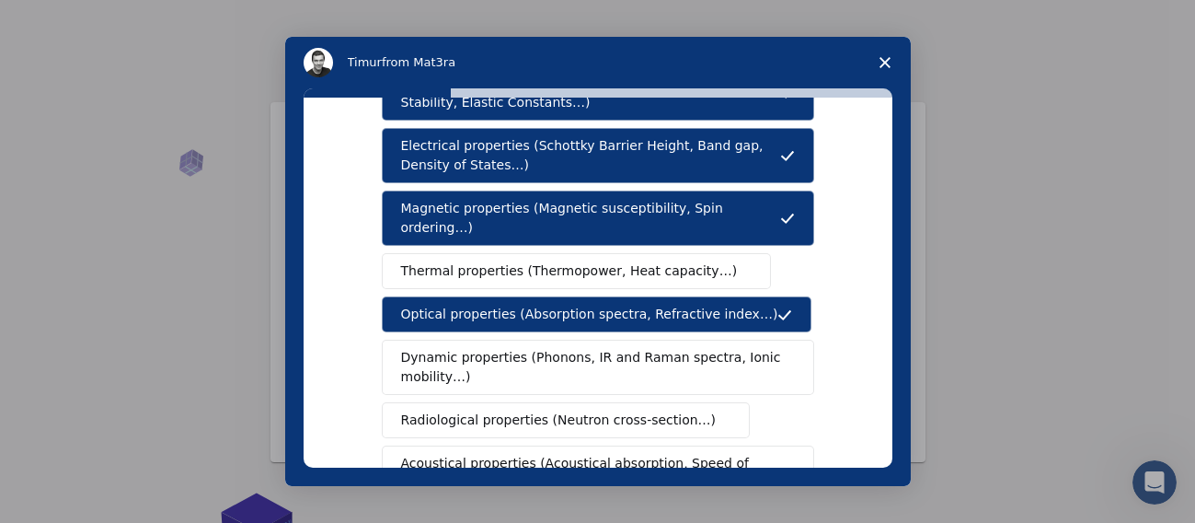
click at [598, 261] on span "Thermal properties (Thermopower, Heat capacity…)" at bounding box center [569, 270] width 337 height 19
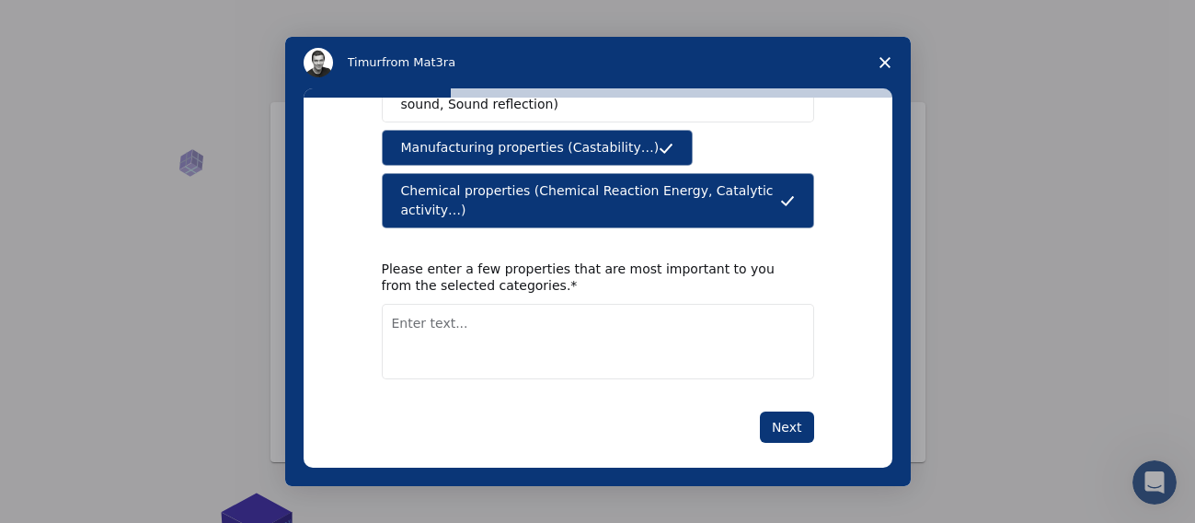
scroll to position [13, 0]
click at [698, 337] on textarea "Enter text..." at bounding box center [598, 341] width 432 height 75
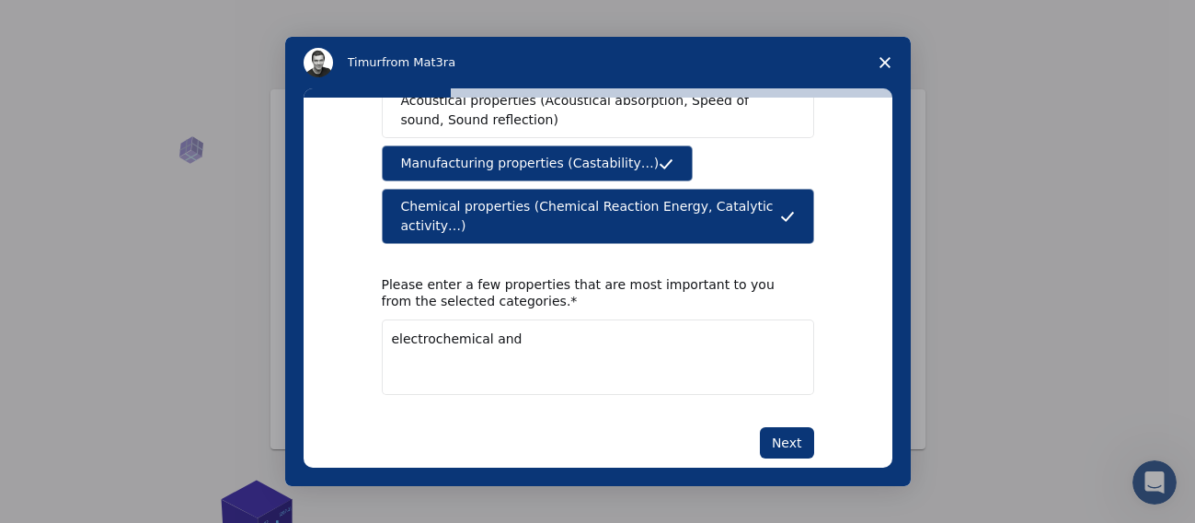
scroll to position [480, 0]
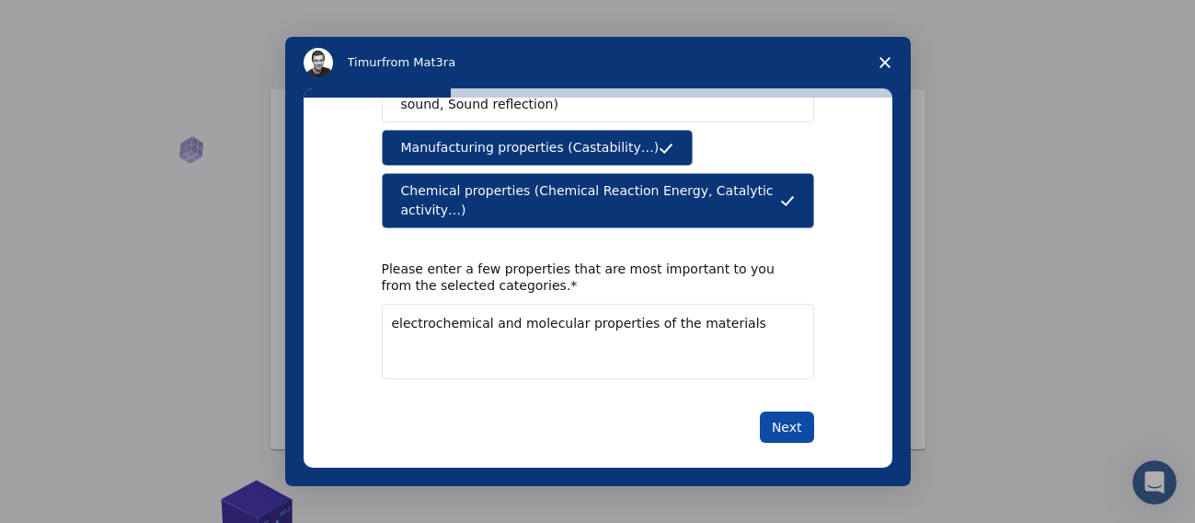
type textarea "electrochemical and molecular properties of the materials"
click at [779, 418] on button "Next" at bounding box center [787, 426] width 54 height 31
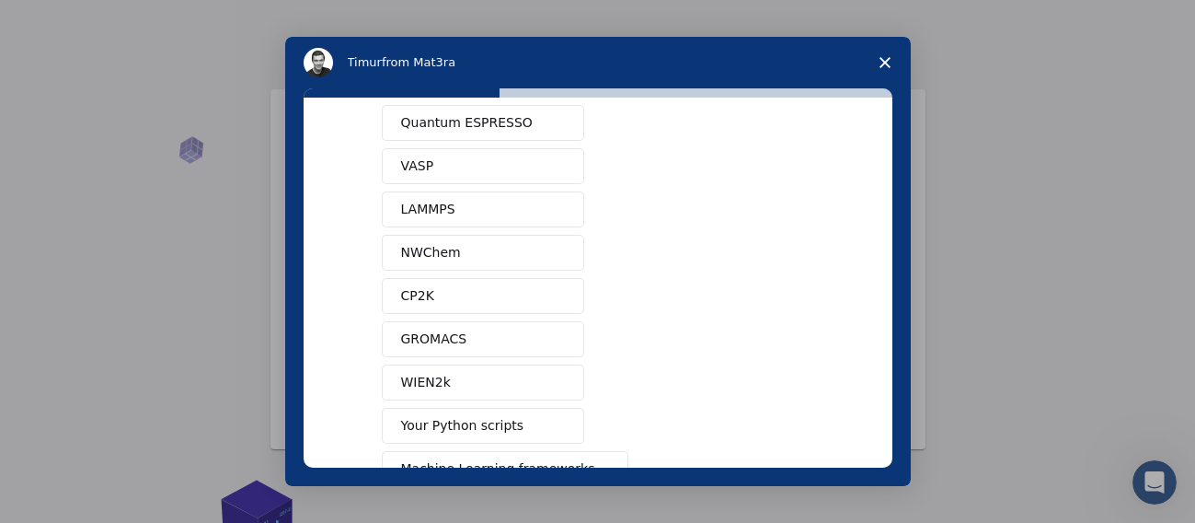
scroll to position [0, 0]
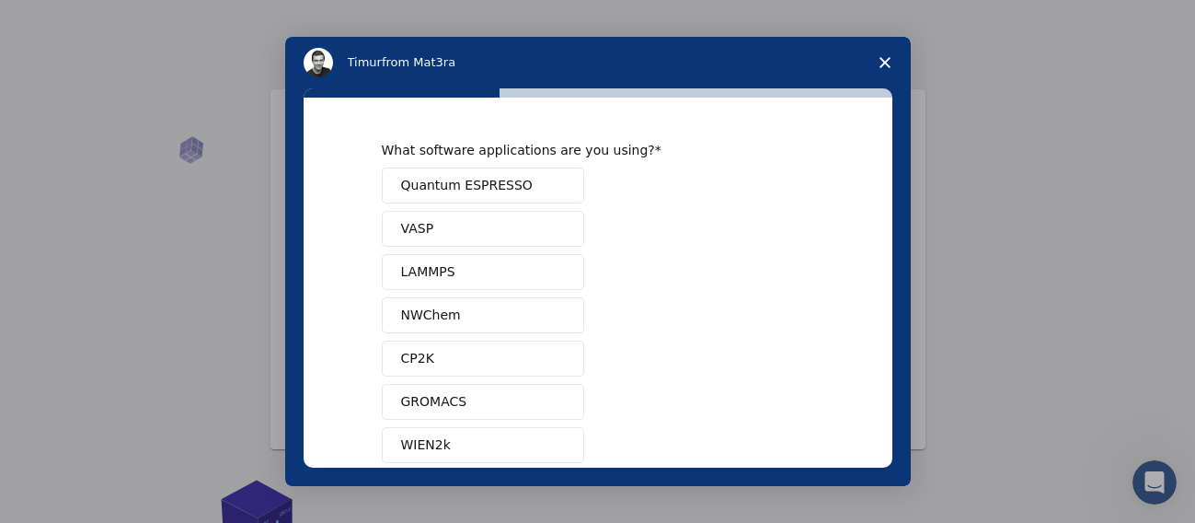
click at [550, 188] on span "Intercom messenger" at bounding box center [557, 186] width 15 height 15
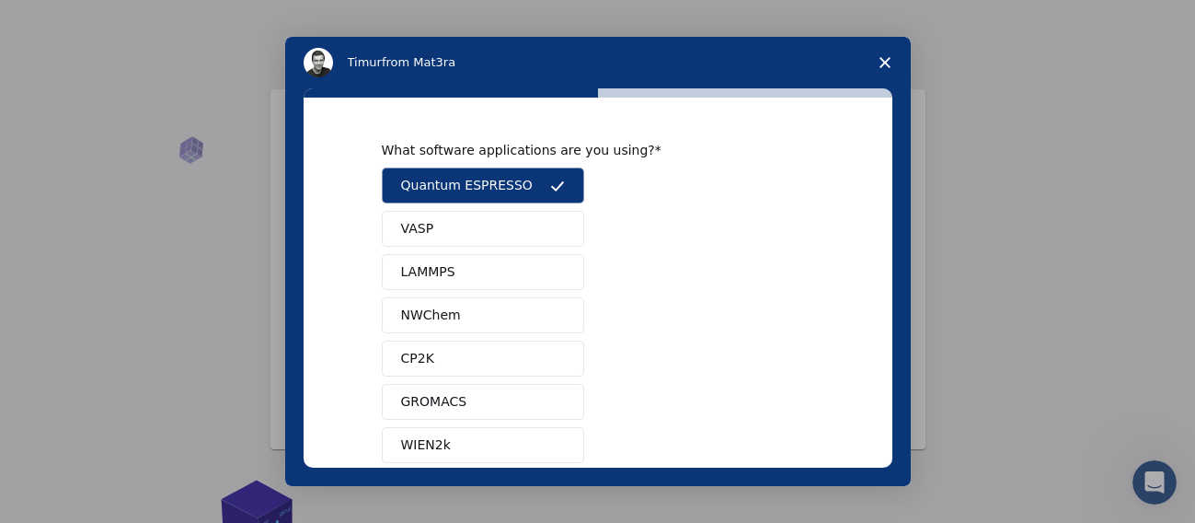
click at [532, 217] on button "VASP" at bounding box center [483, 229] width 202 height 36
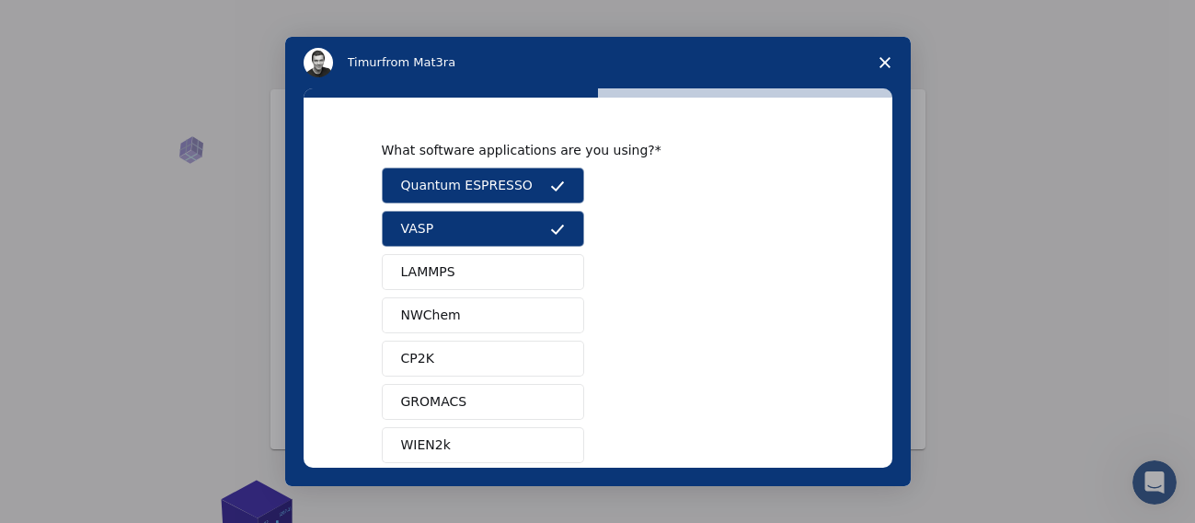
click at [516, 266] on button "LAMMPS" at bounding box center [483, 272] width 202 height 36
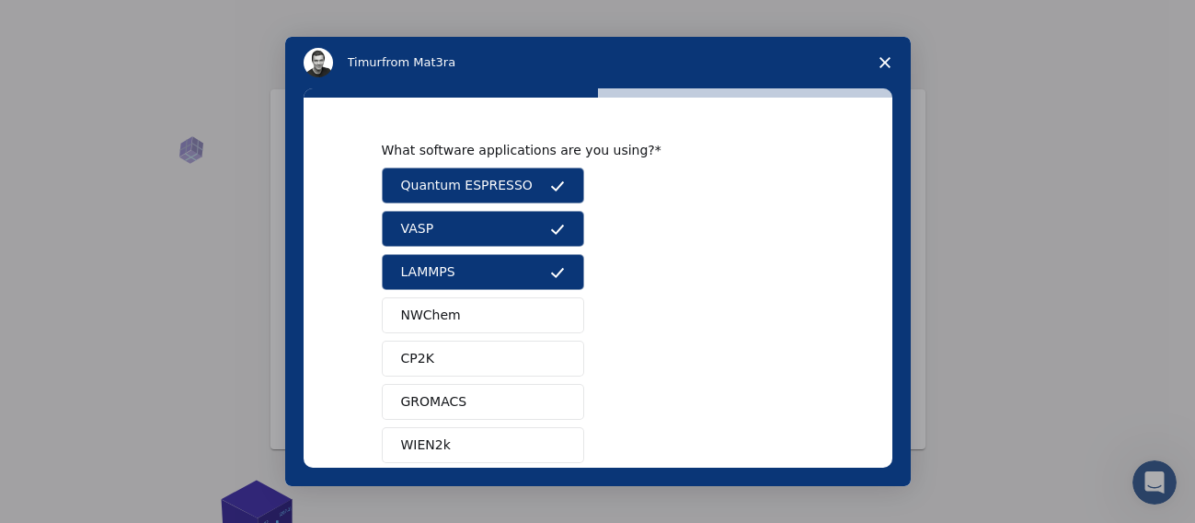
click at [502, 321] on button "NWChem" at bounding box center [483, 315] width 202 height 36
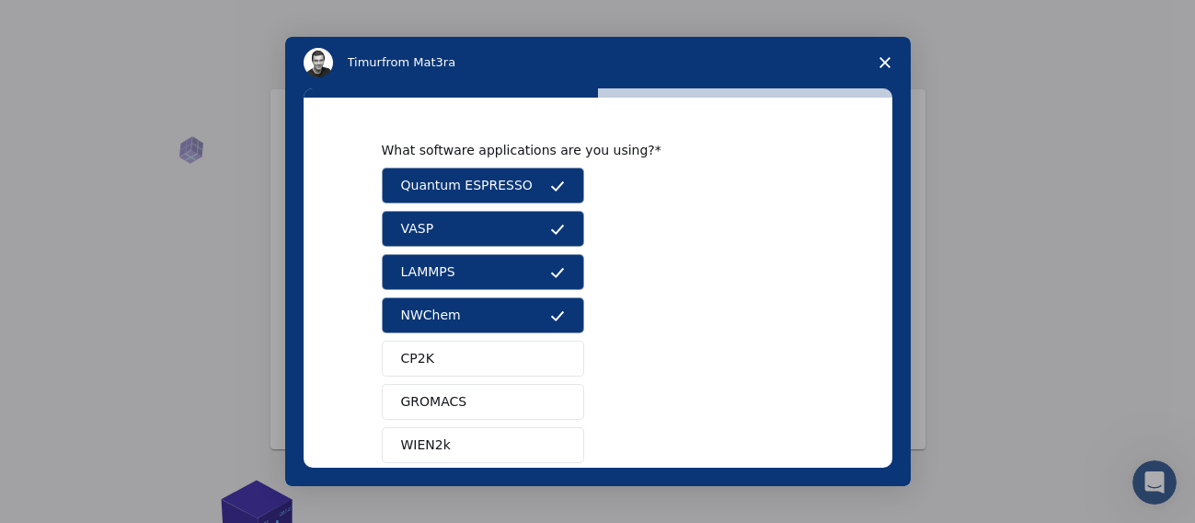
click at [488, 367] on button "CP2K" at bounding box center [483, 358] width 202 height 36
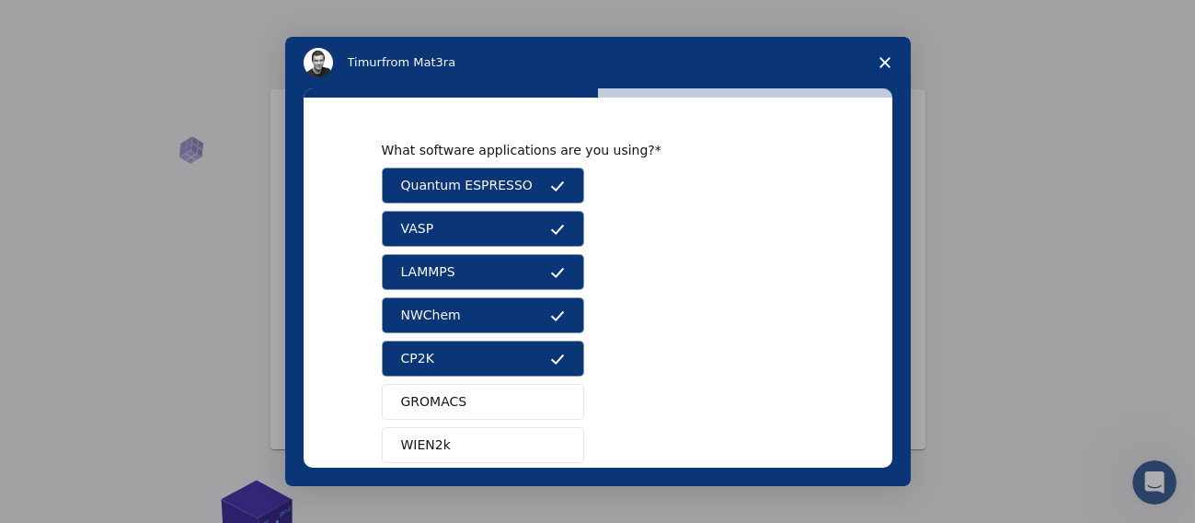
click at [480, 409] on button "GROMACS" at bounding box center [483, 402] width 202 height 36
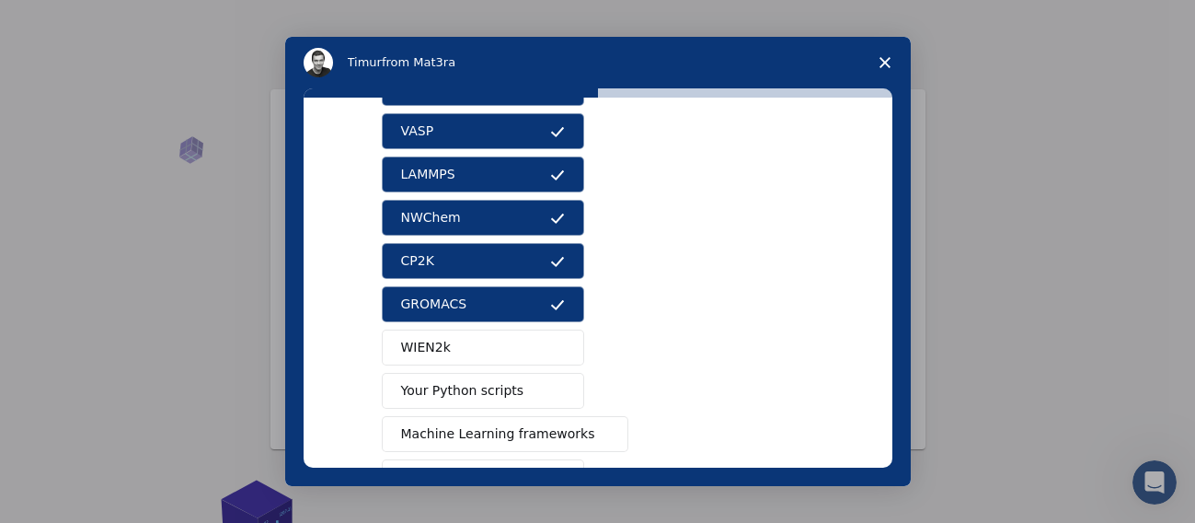
scroll to position [112, 0]
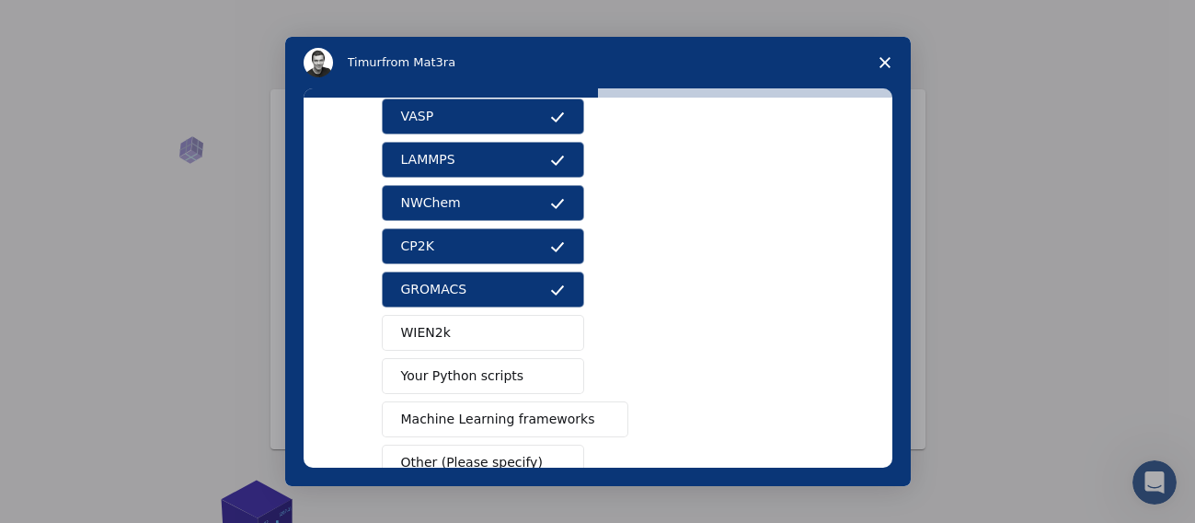
click at [487, 327] on button "WIEN2k" at bounding box center [483, 333] width 202 height 36
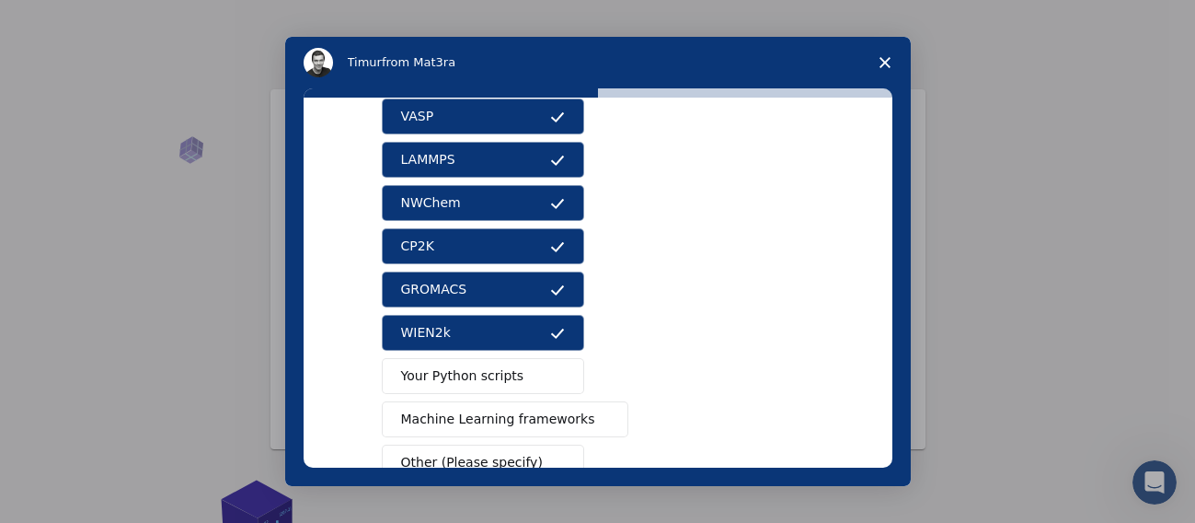
click at [487, 369] on span "Your Python scripts" at bounding box center [462, 375] width 123 height 19
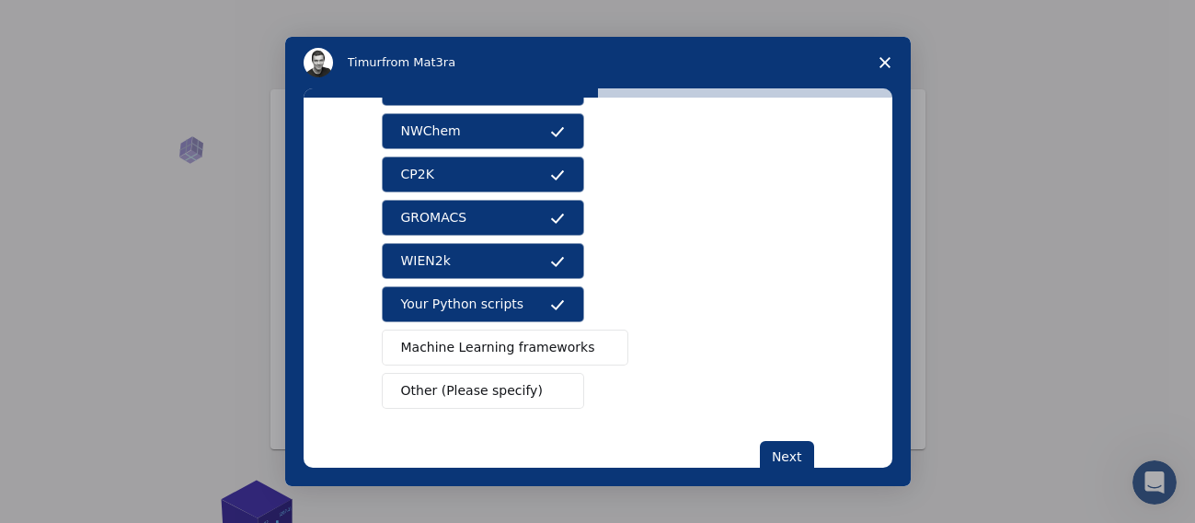
scroll to position [215, 0]
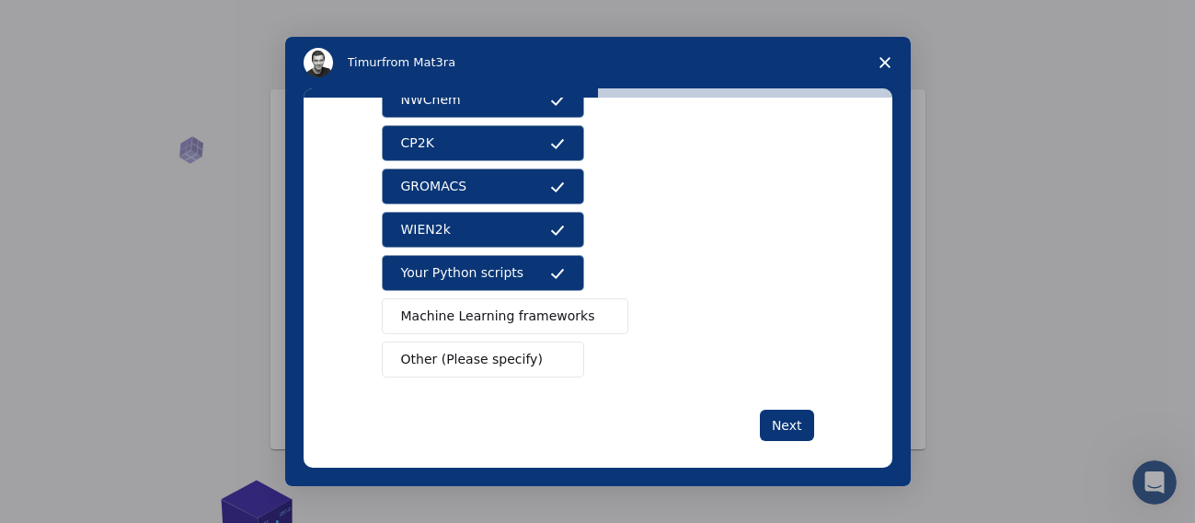
click at [492, 316] on span "Machine Learning frameworks" at bounding box center [498, 315] width 194 height 19
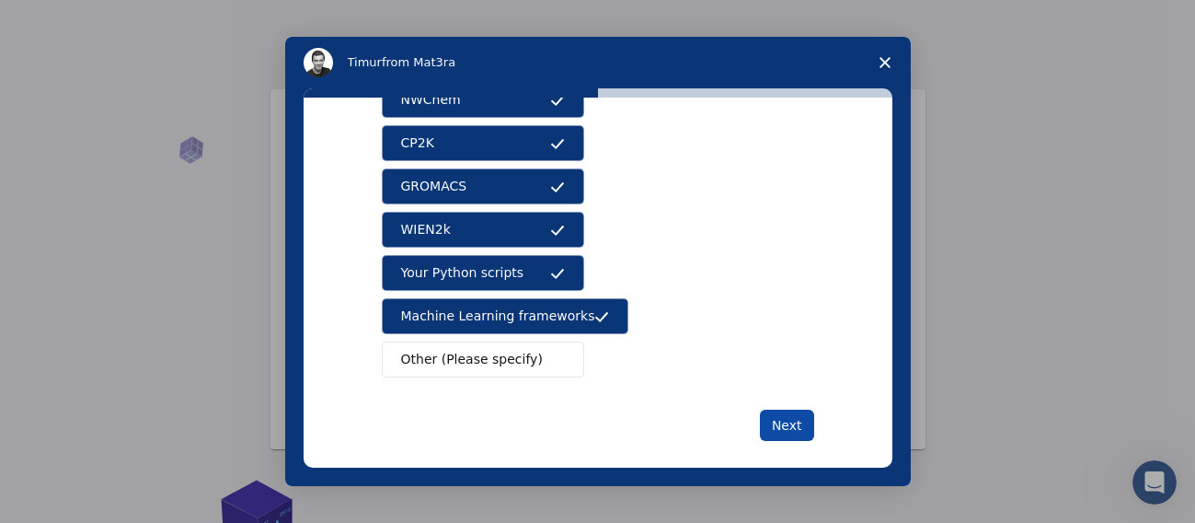
click at [788, 436] on button "Next" at bounding box center [787, 424] width 54 height 31
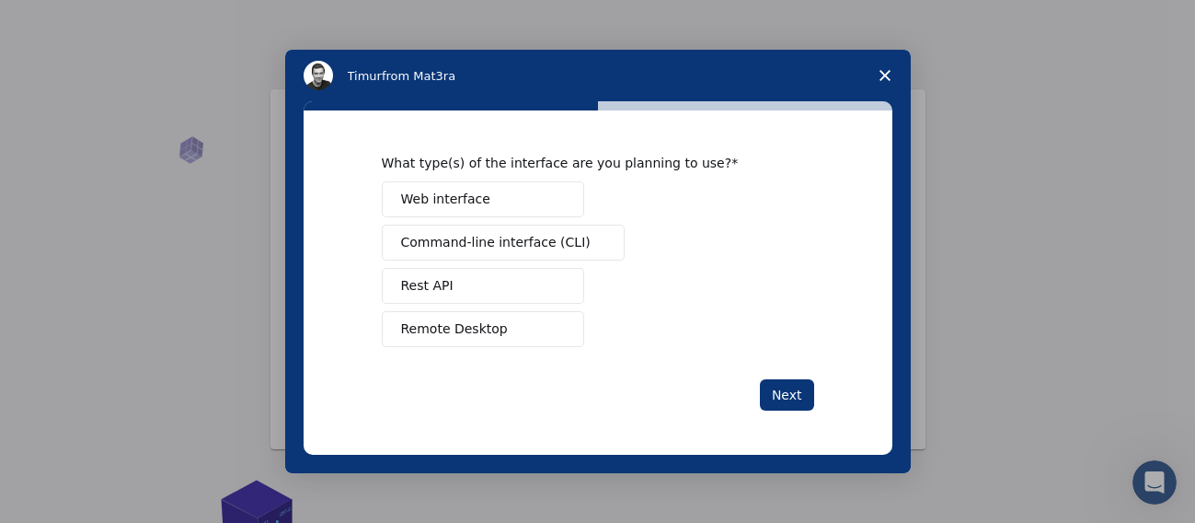
click at [887, 74] on polygon "Close survey" at bounding box center [885, 75] width 11 height 11
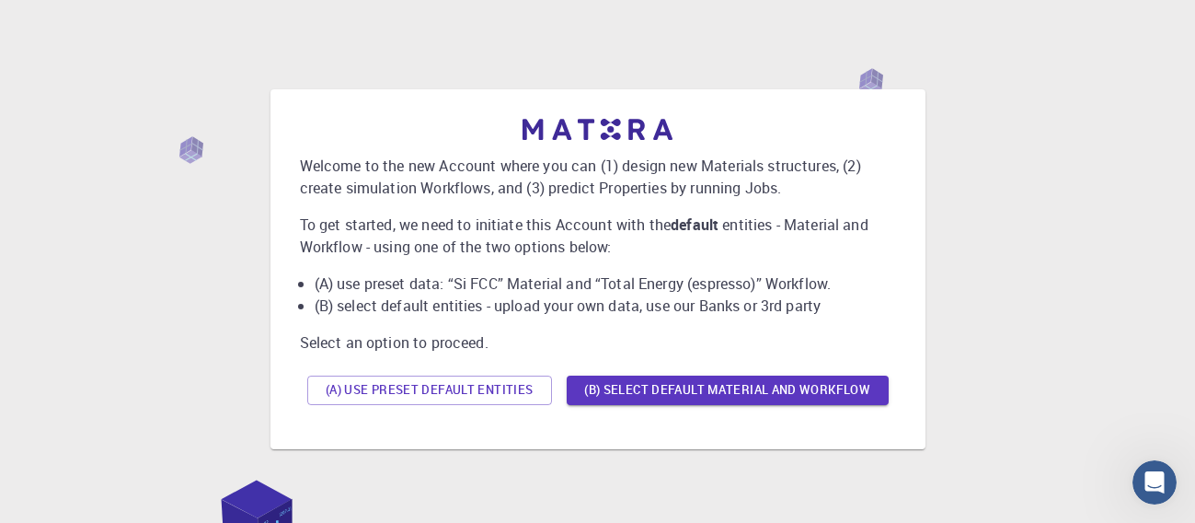
click at [491, 408] on div "(A) Use preset default entities (B) Select default material and workflow" at bounding box center [598, 390] width 596 height 44
click at [492, 389] on button "(A) Use preset default entities" at bounding box center [429, 389] width 245 height 29
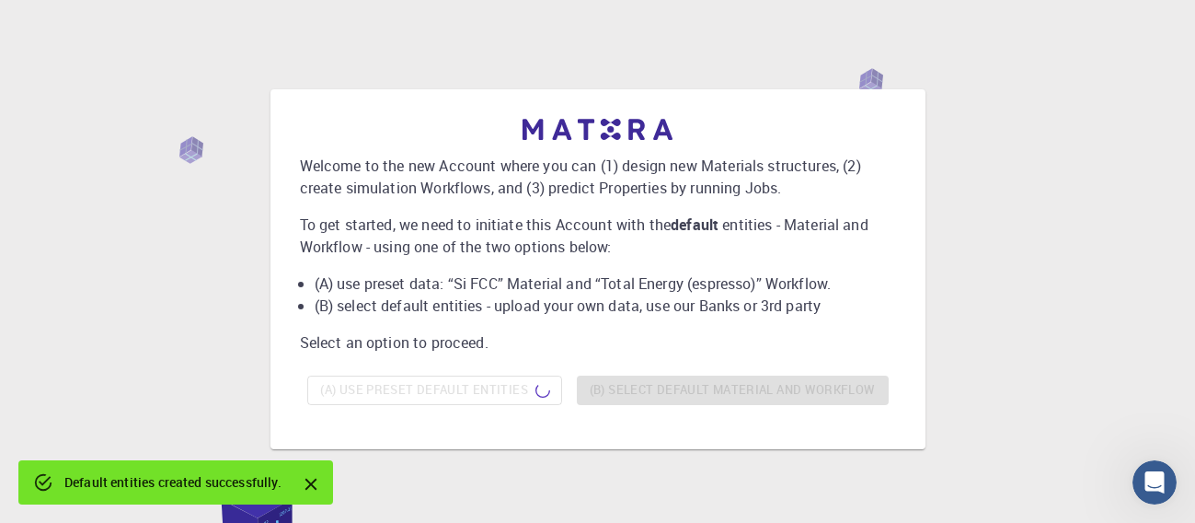
click at [314, 489] on icon "Close" at bounding box center [311, 484] width 20 height 20
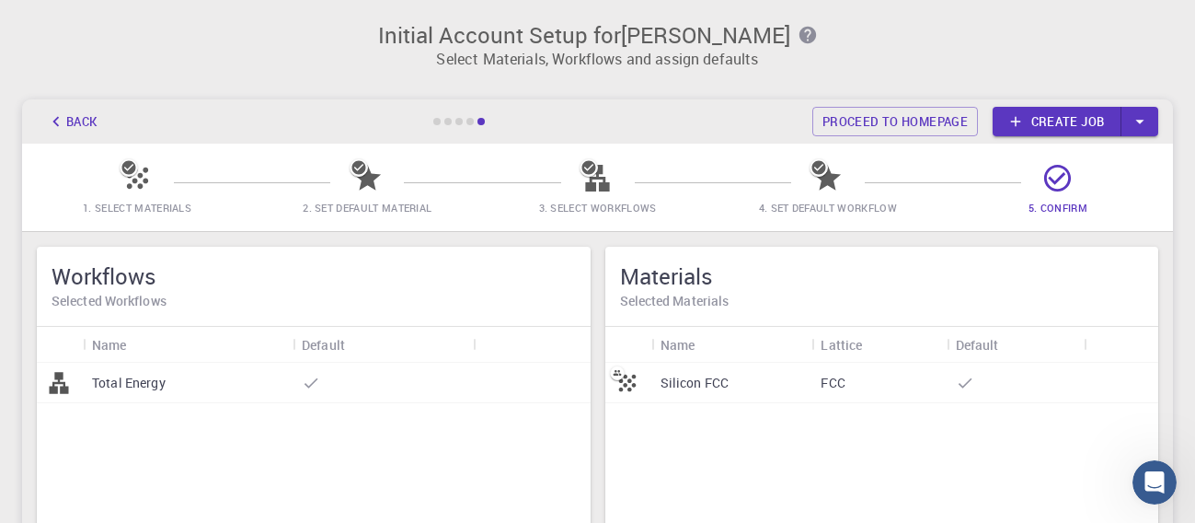
click at [1138, 124] on icon "button" at bounding box center [1140, 121] width 20 height 20
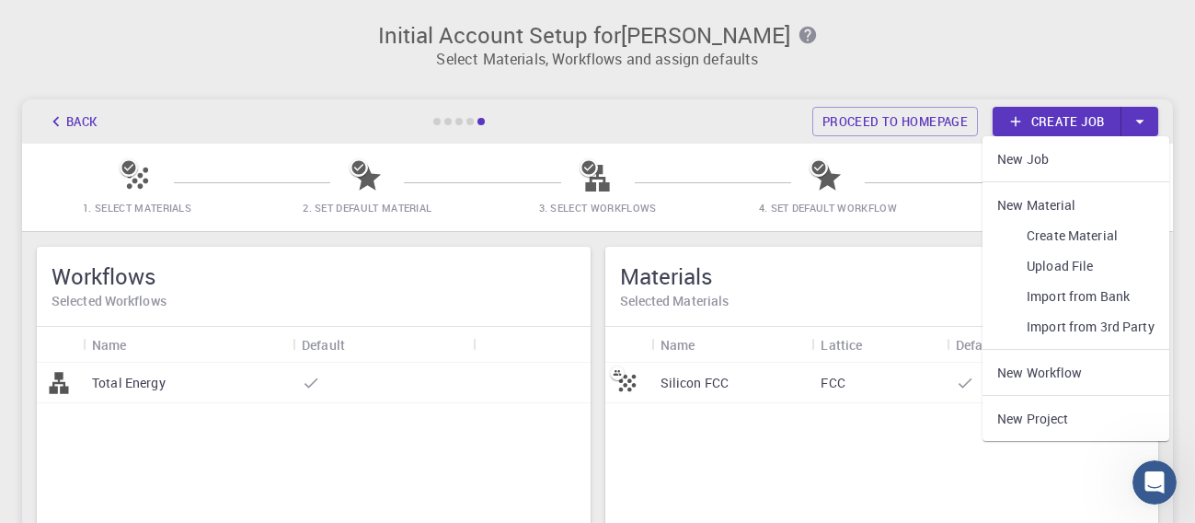
click at [939, 74] on div "Initial Account Setup for REIN DOLERA Select Materials, Workflows and assign de…" at bounding box center [597, 38] width 1195 height 77
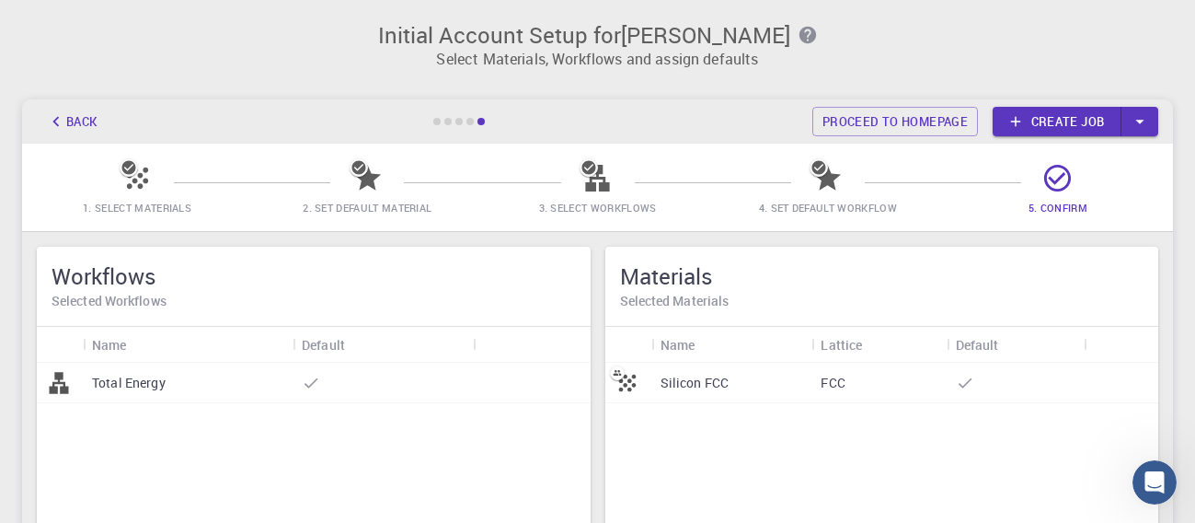
click at [52, 119] on icon "button" at bounding box center [56, 121] width 20 height 20
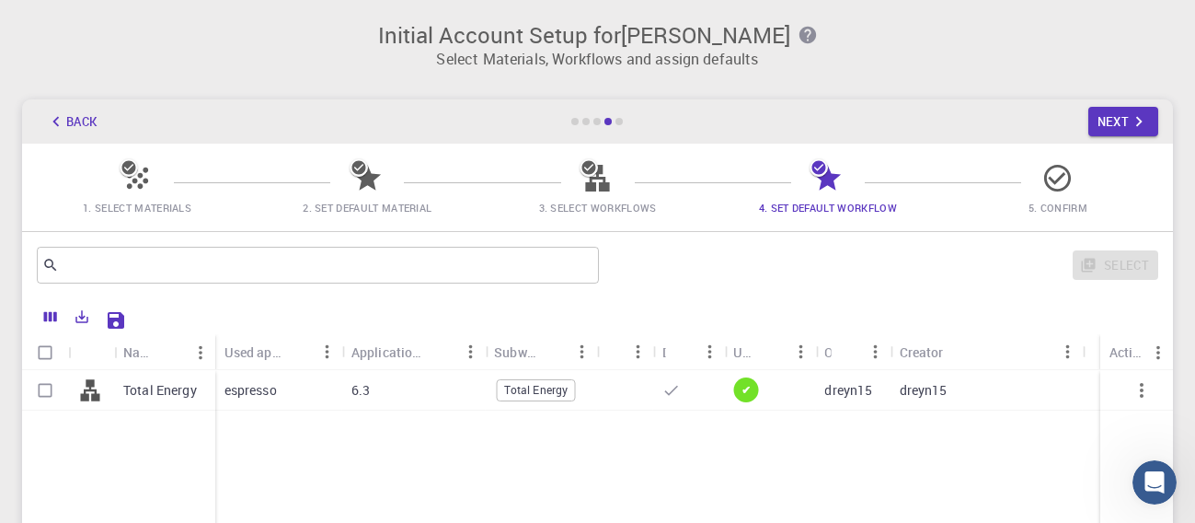
click at [57, 125] on icon "button" at bounding box center [55, 122] width 6 height 10
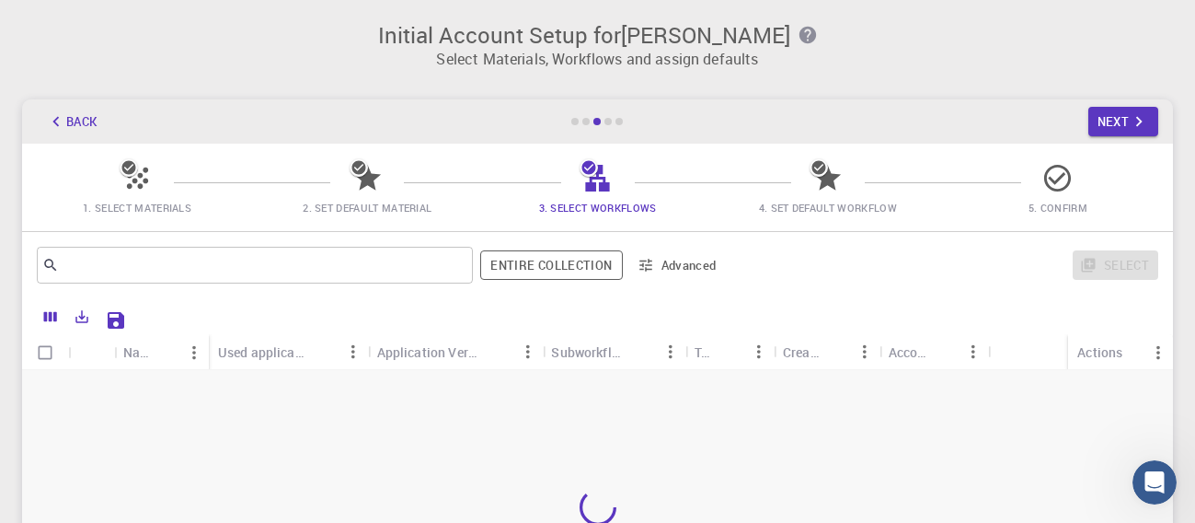
click at [57, 125] on icon "button" at bounding box center [55, 122] width 6 height 10
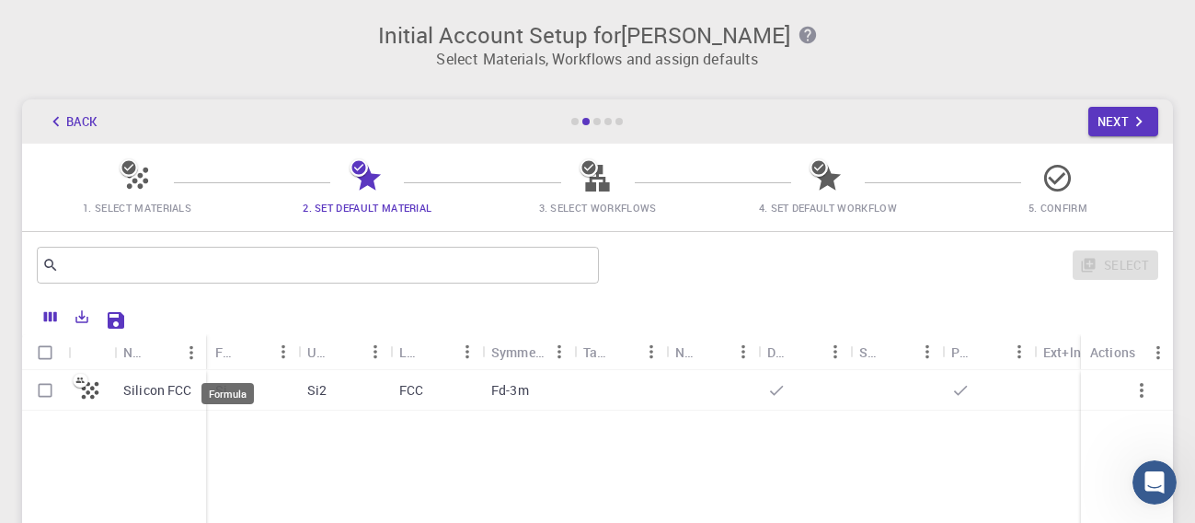
scroll to position [50, 0]
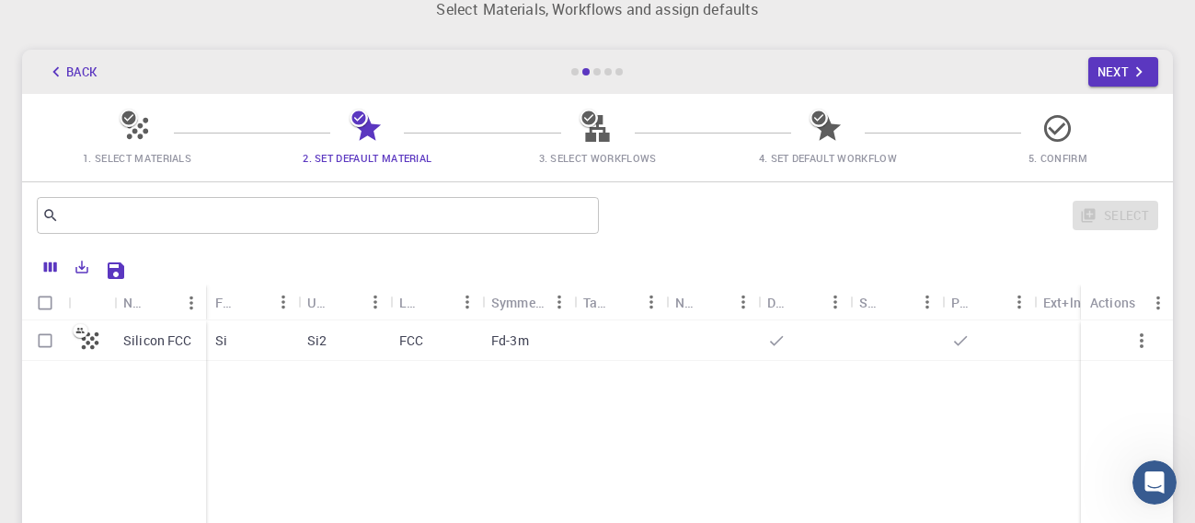
click at [167, 342] on p "Silicon FCC" at bounding box center [157, 340] width 69 height 18
checkbox input "true"
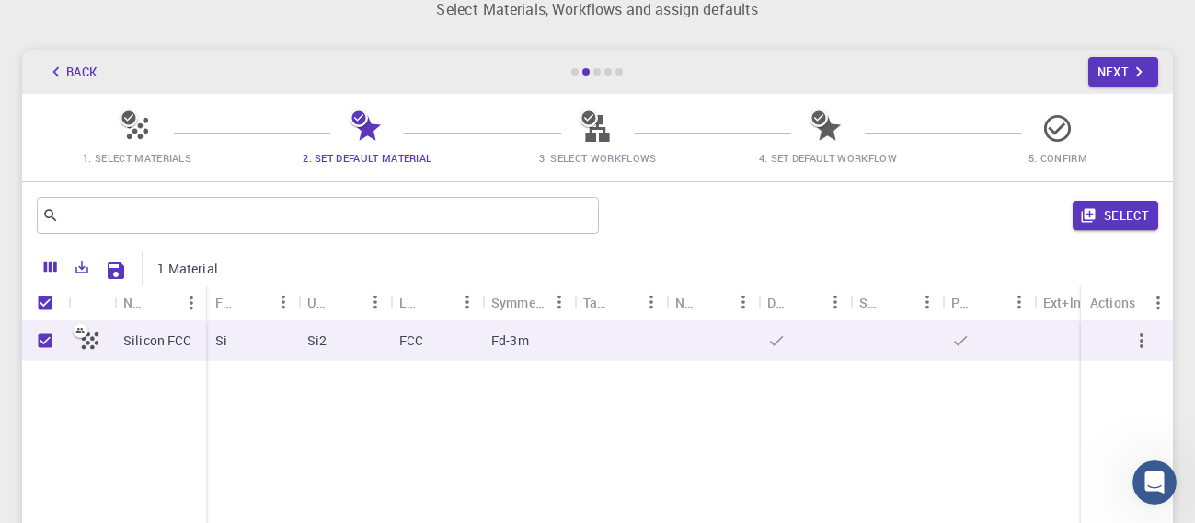
click at [167, 342] on p "Silicon FCC" at bounding box center [157, 340] width 69 height 18
checkbox input "false"
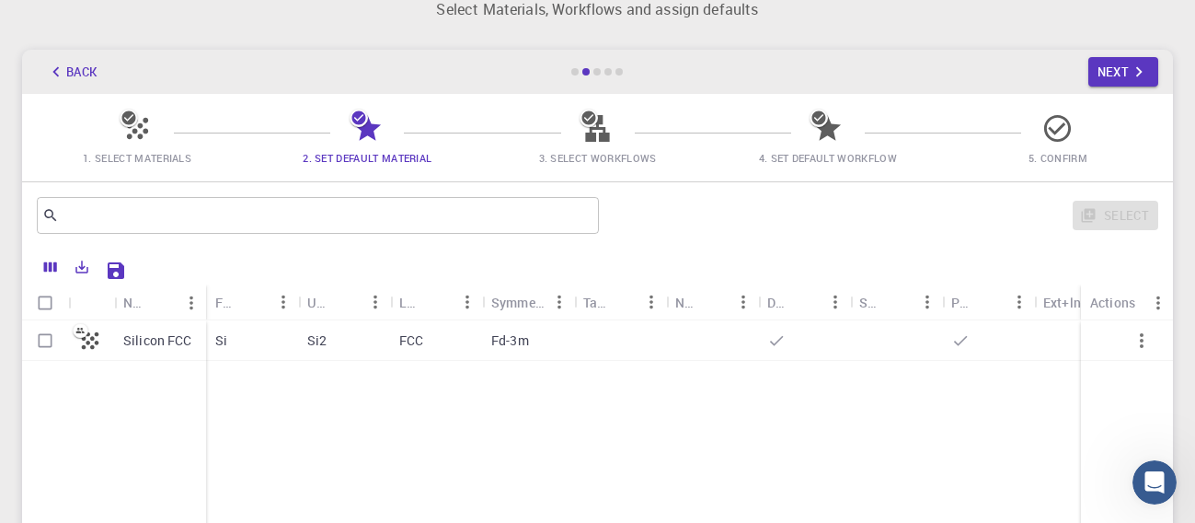
click at [167, 342] on p "Silicon FCC" at bounding box center [157, 340] width 69 height 18
checkbox input "true"
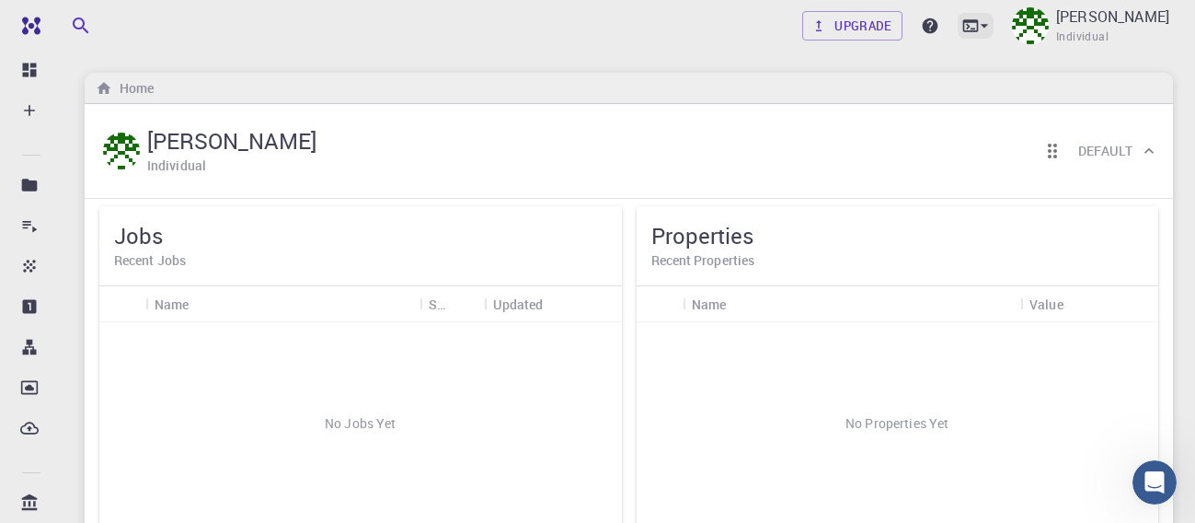
click at [988, 26] on icon at bounding box center [984, 26] width 7 height 4
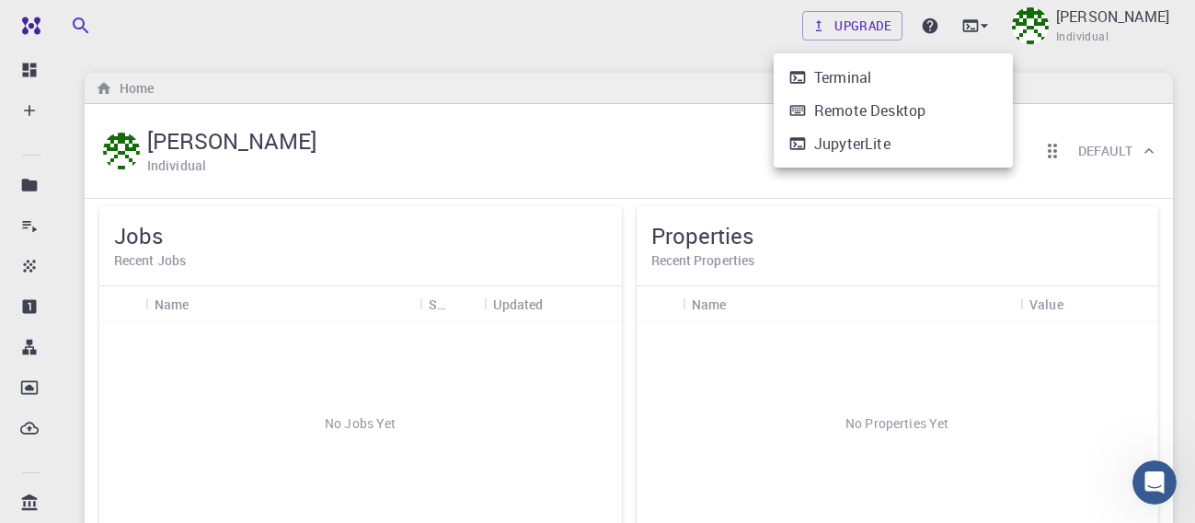
click at [633, 64] on div at bounding box center [597, 261] width 1195 height 523
